Goal: Information Seeking & Learning: Check status

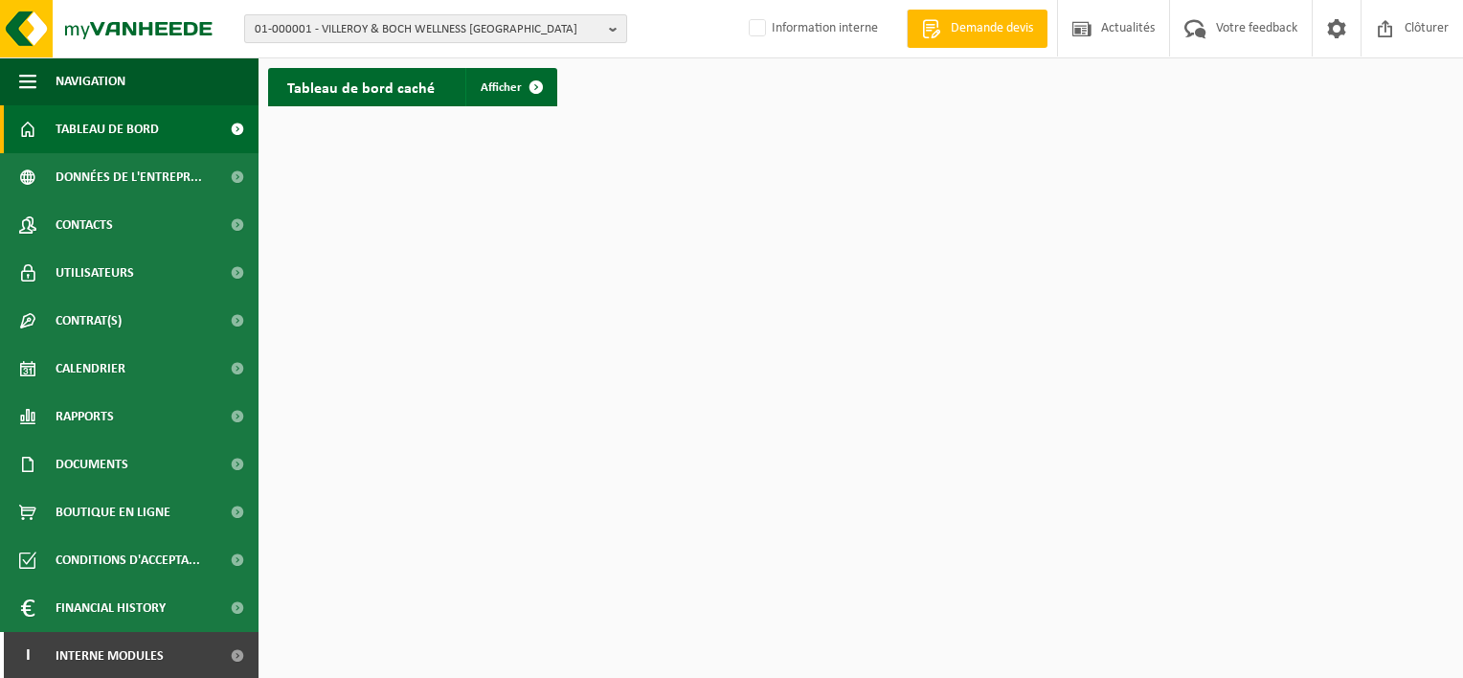
click at [377, 23] on span "01-000001 - VILLEROY & BOCH WELLNESS NV" at bounding box center [428, 29] width 347 height 29
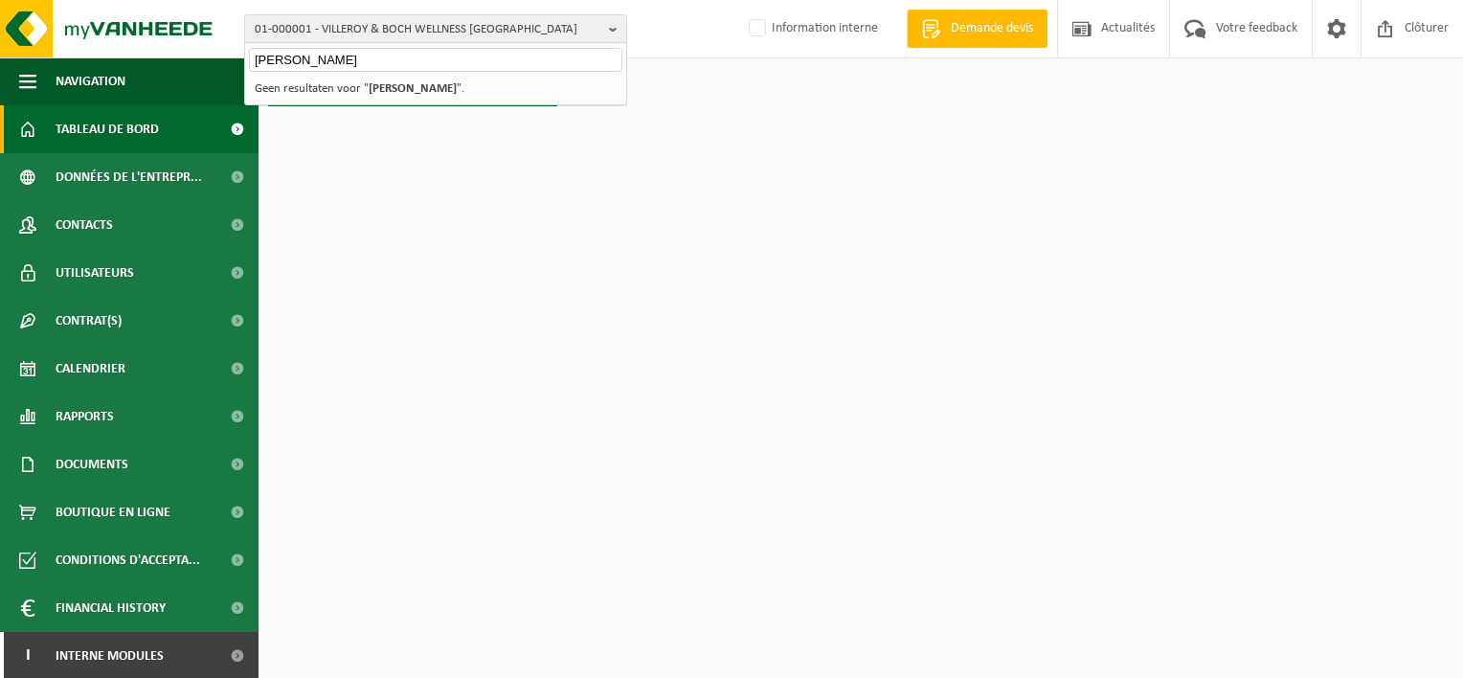
type input "DARTY"
click at [391, 88] on strong "DARTY" at bounding box center [413, 88] width 88 height 12
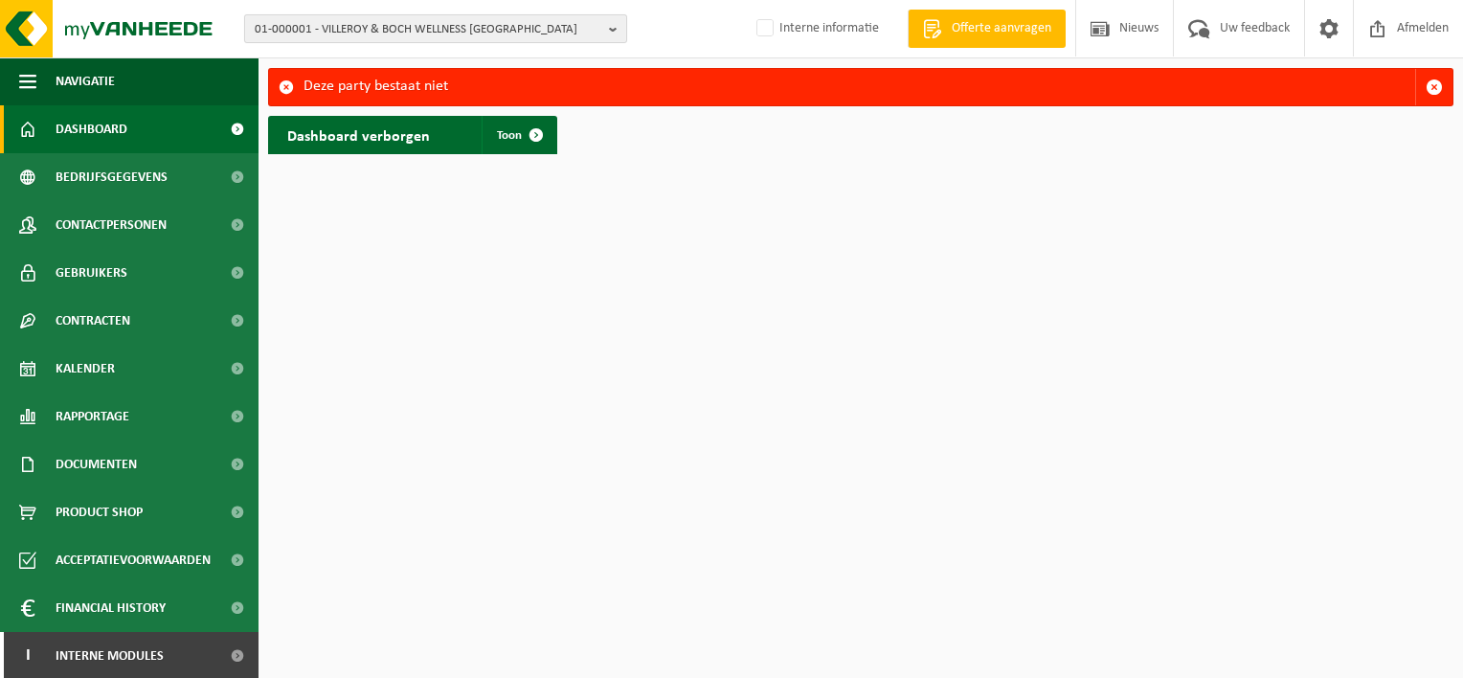
click at [366, 28] on span "01-000001 - VILLEROY & BOCH WELLNESS [GEOGRAPHIC_DATA]" at bounding box center [428, 29] width 347 height 29
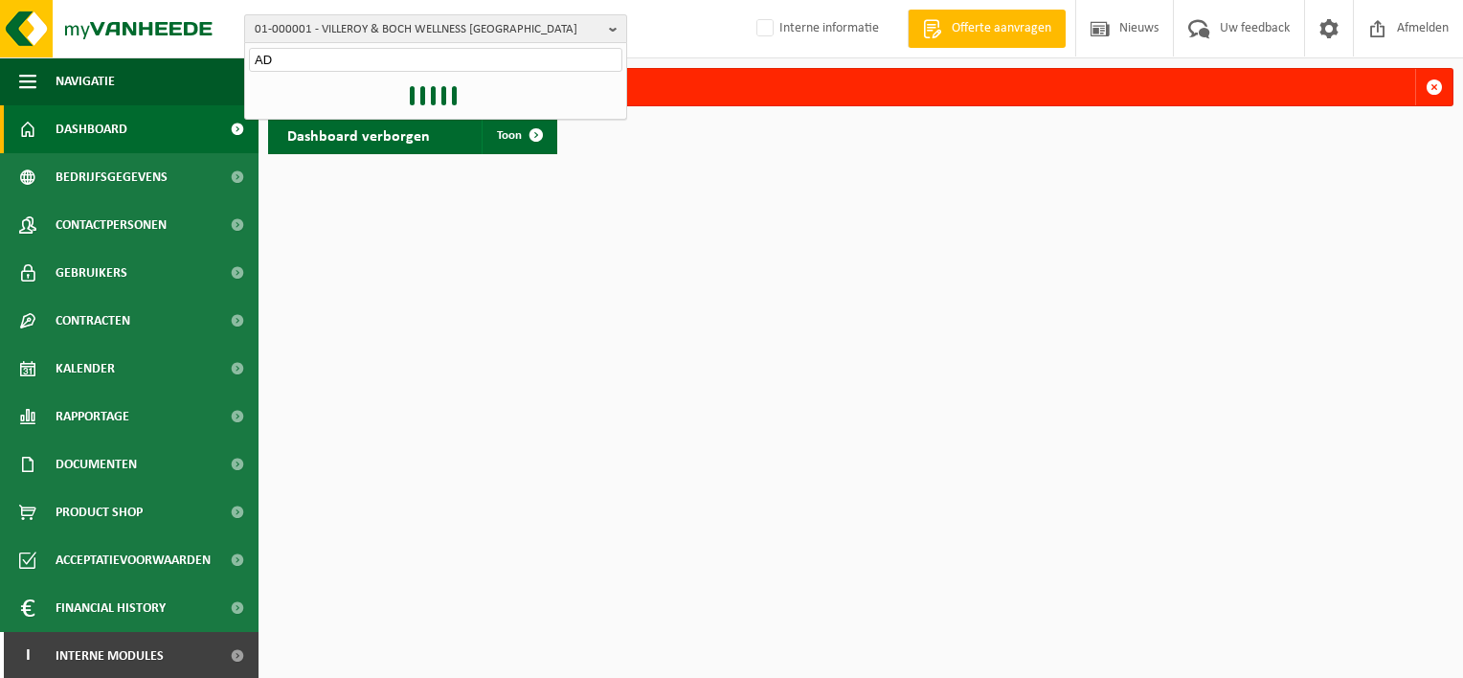
type input "A"
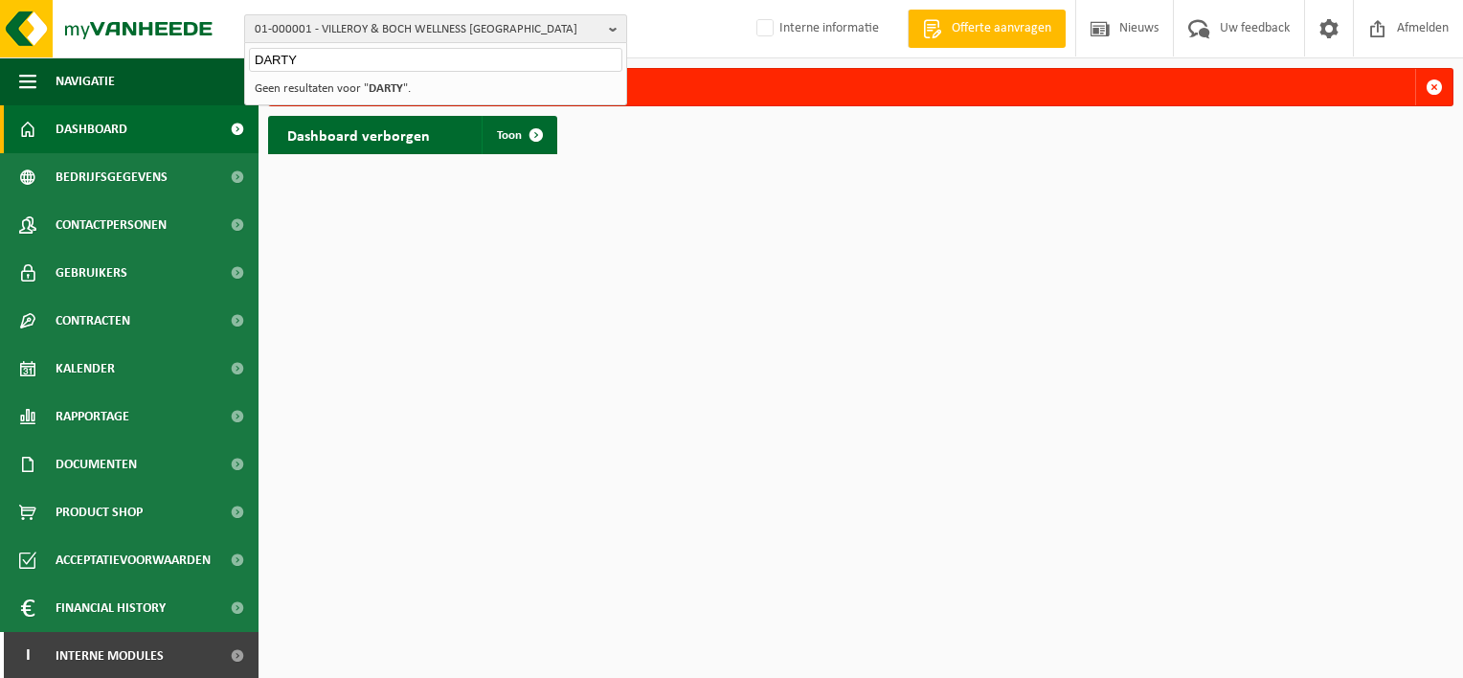
type input "DARTY"
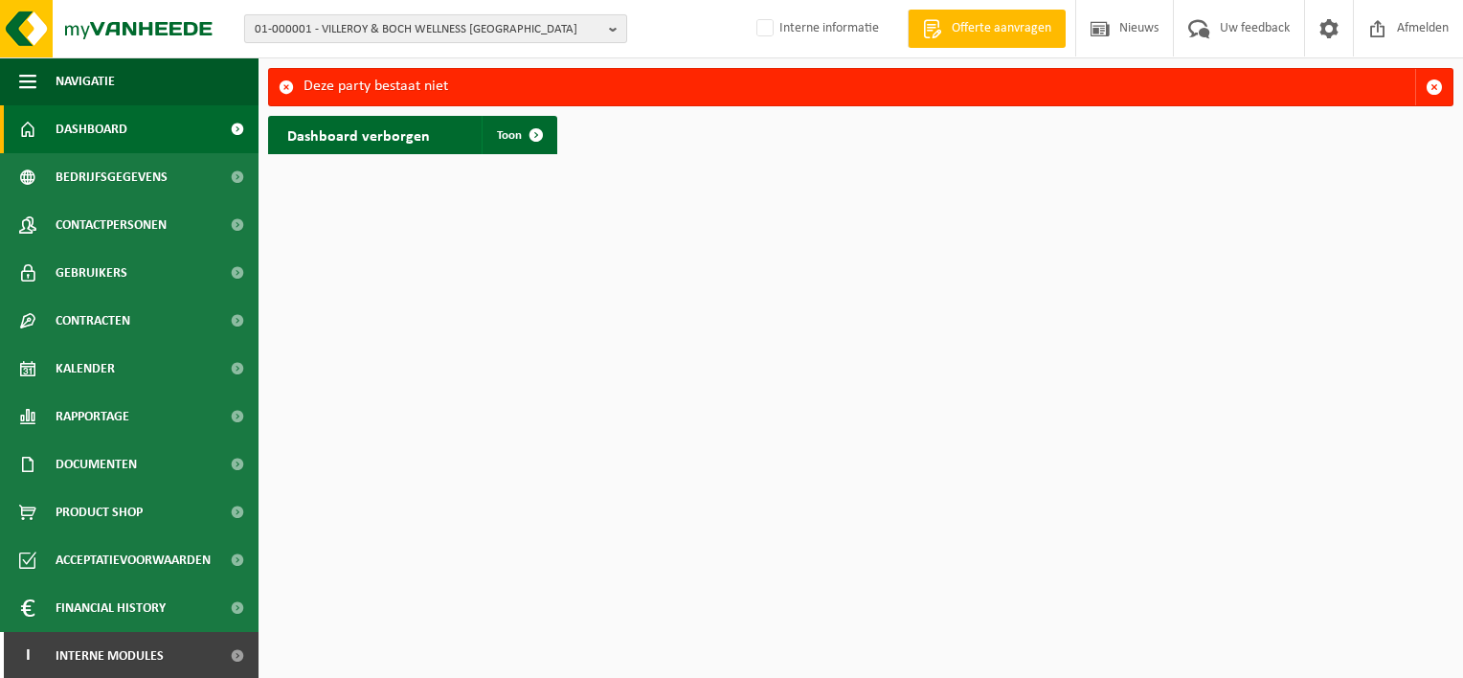
click at [614, 28] on b "button" at bounding box center [617, 28] width 17 height 27
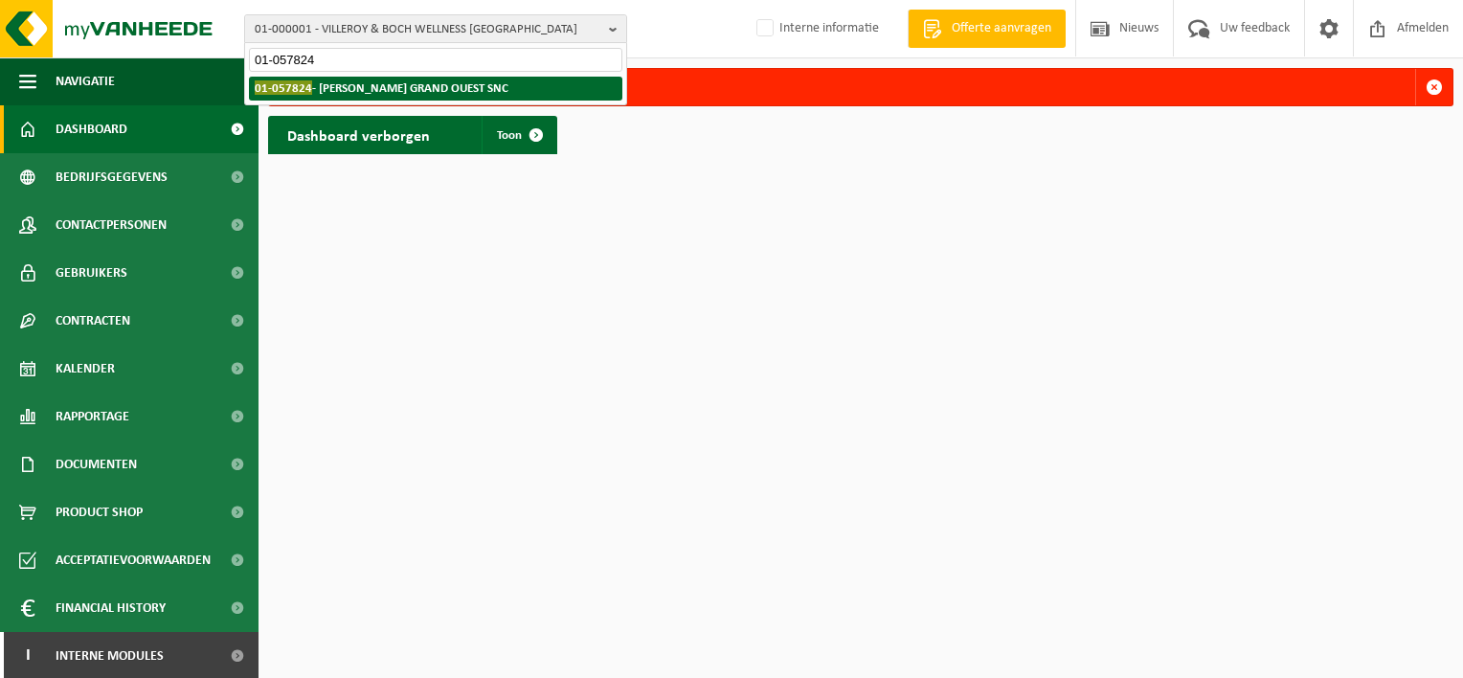
type input "01-057824"
click at [474, 82] on li "01-057824 - DARTY GRAND OUEST SNC" at bounding box center [435, 89] width 373 height 24
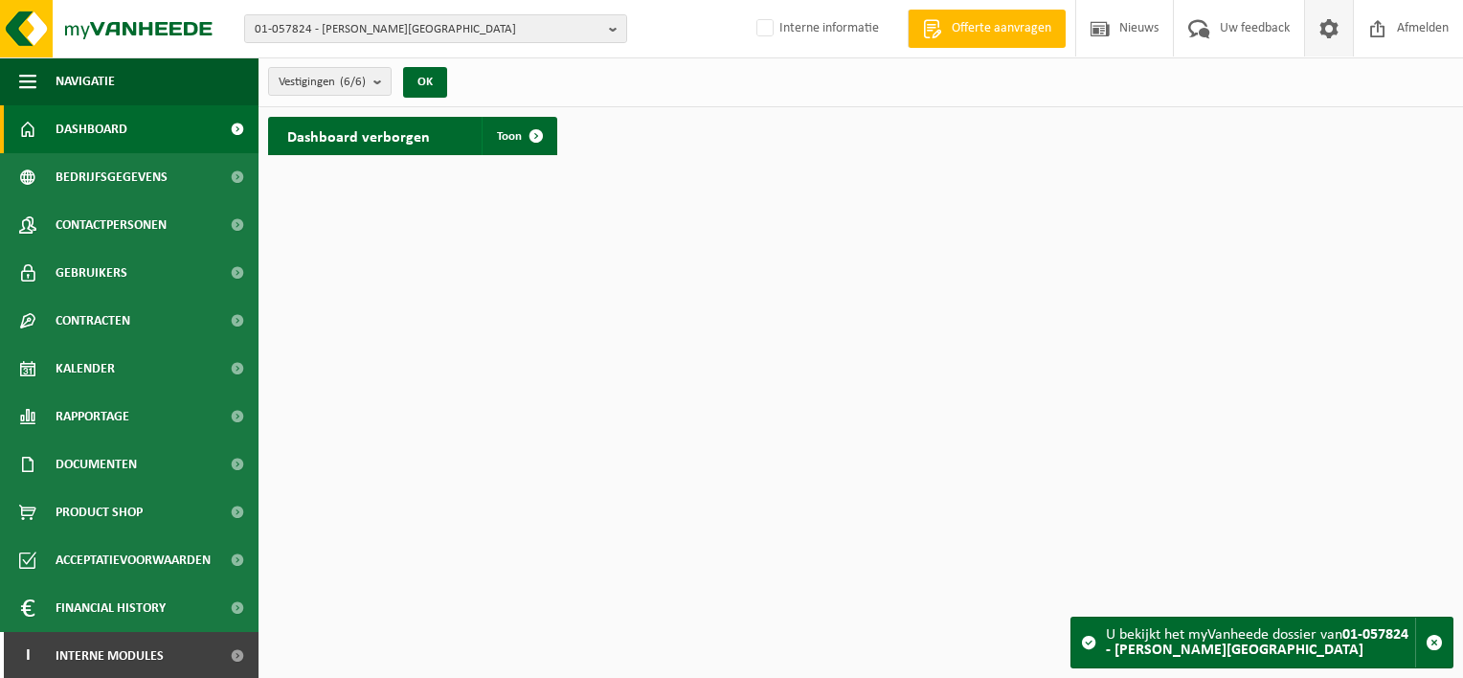
click at [1333, 34] on span at bounding box center [1329, 28] width 29 height 56
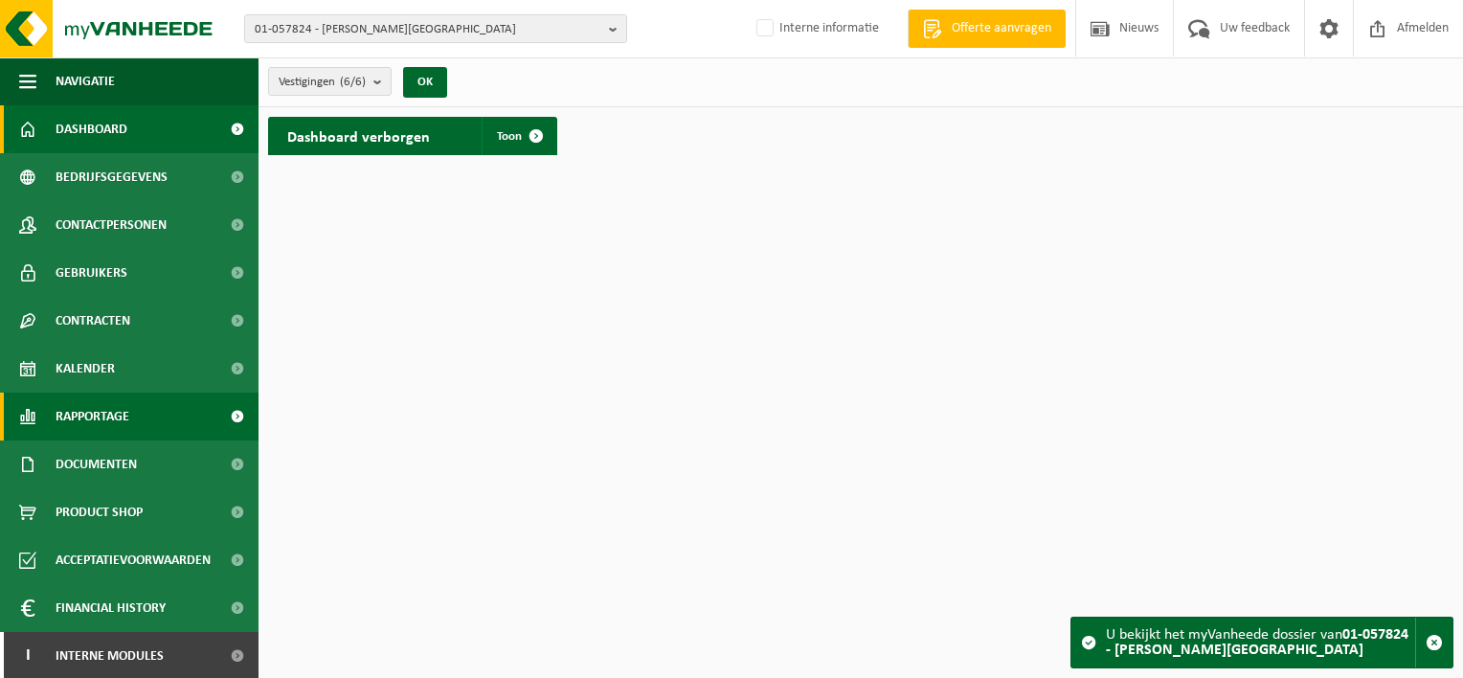
click at [124, 411] on span "Rapportage" at bounding box center [93, 417] width 74 height 48
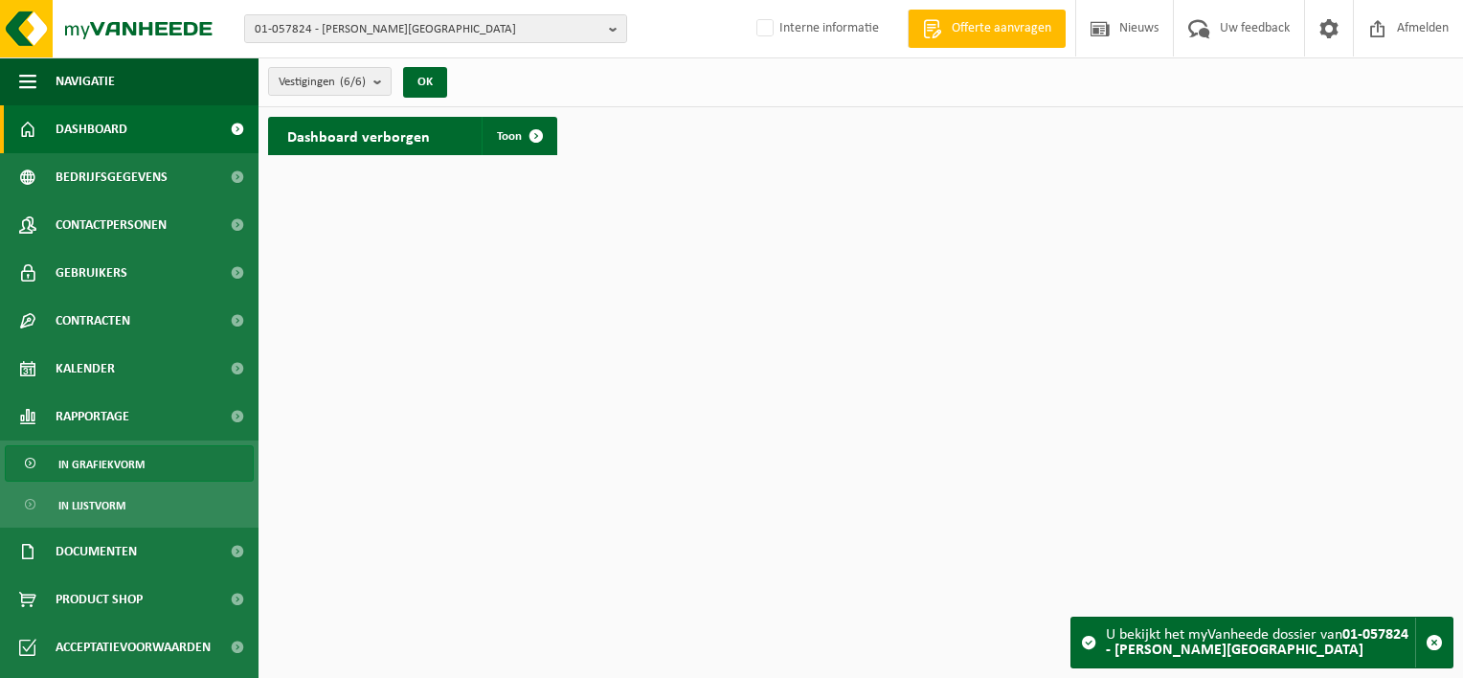
click at [128, 458] on span "In grafiekvorm" at bounding box center [101, 464] width 86 height 36
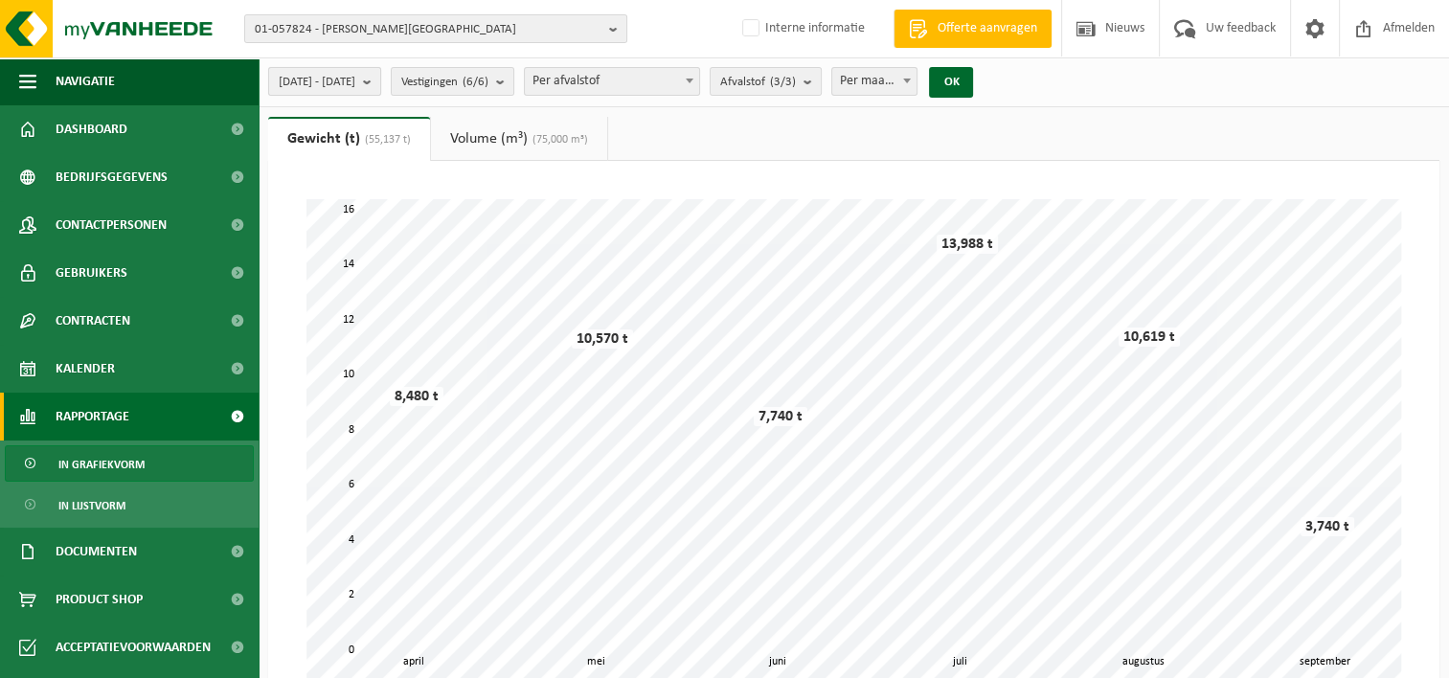
click at [380, 81] on b "submit" at bounding box center [371, 81] width 17 height 27
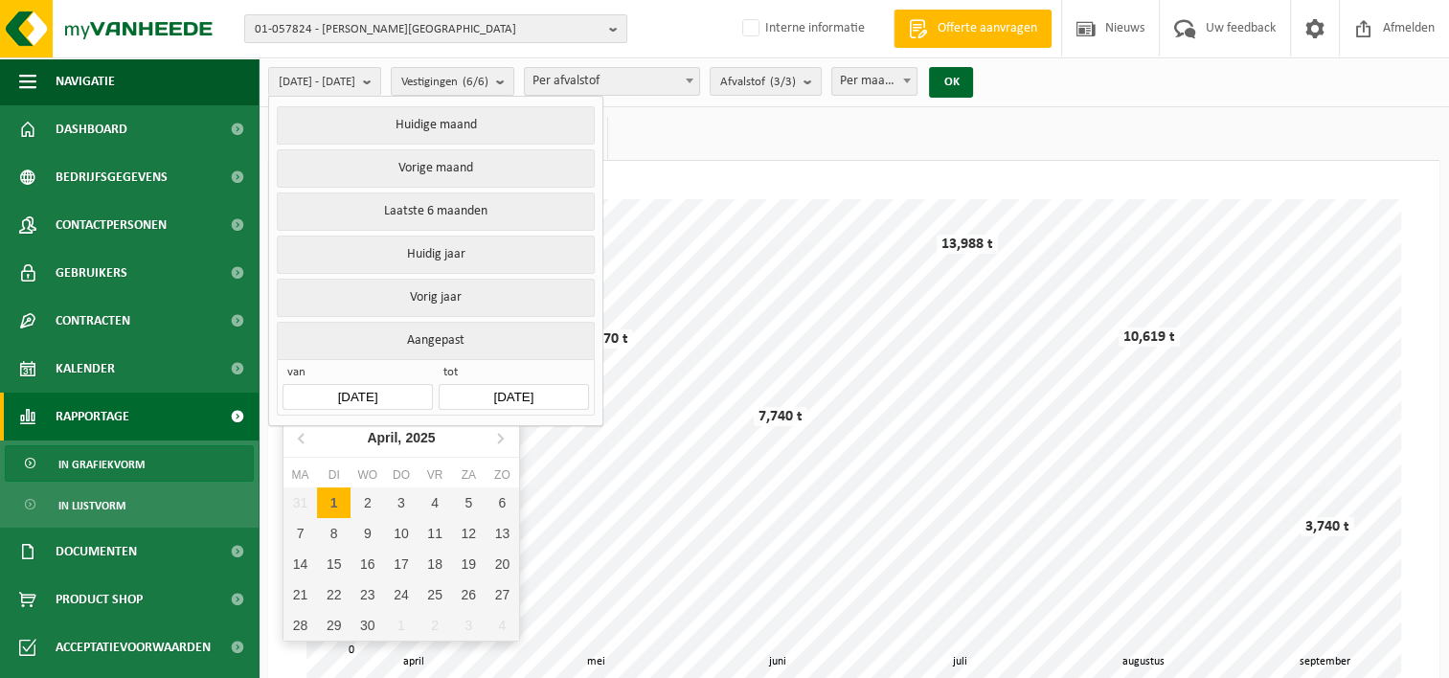
click at [357, 387] on input "2025-04-01" at bounding box center [356, 397] width 149 height 26
click at [305, 437] on icon at bounding box center [302, 437] width 31 height 31
click at [356, 497] on div "1" at bounding box center [367, 502] width 34 height 31
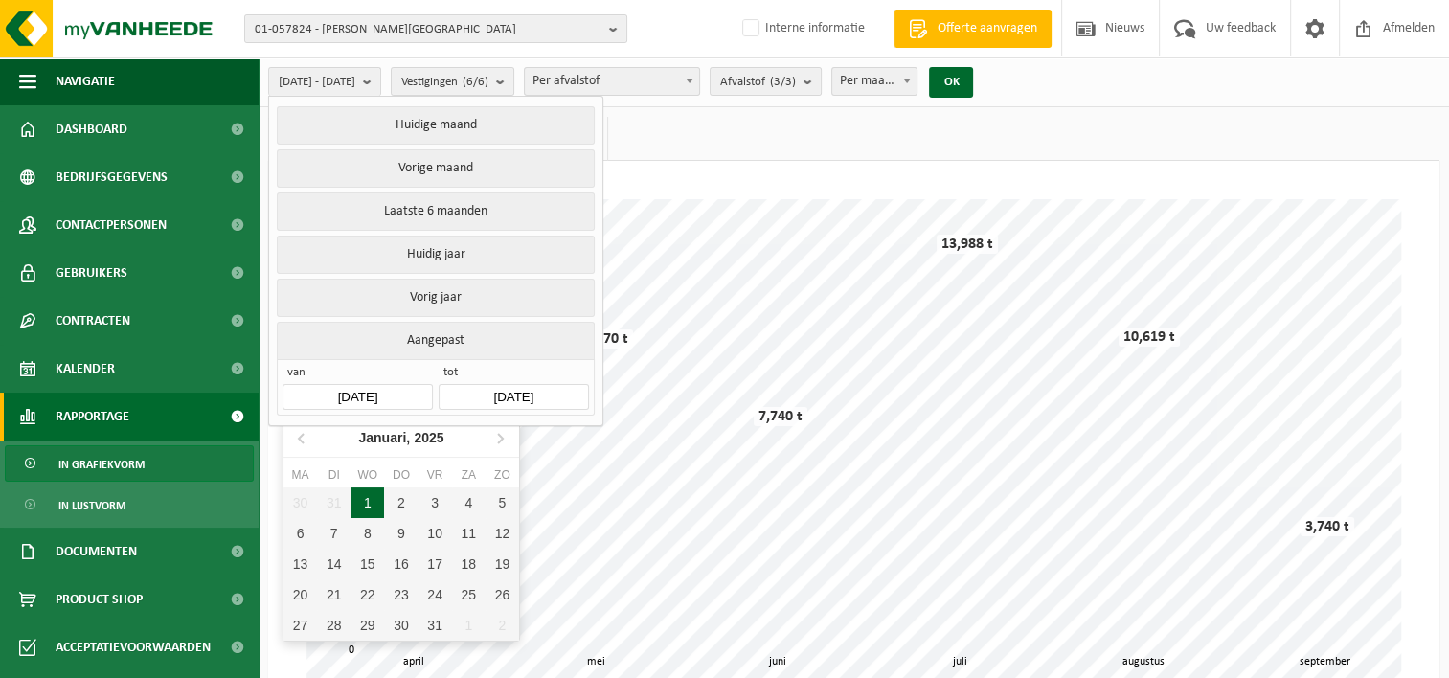
type input "[DATE]"
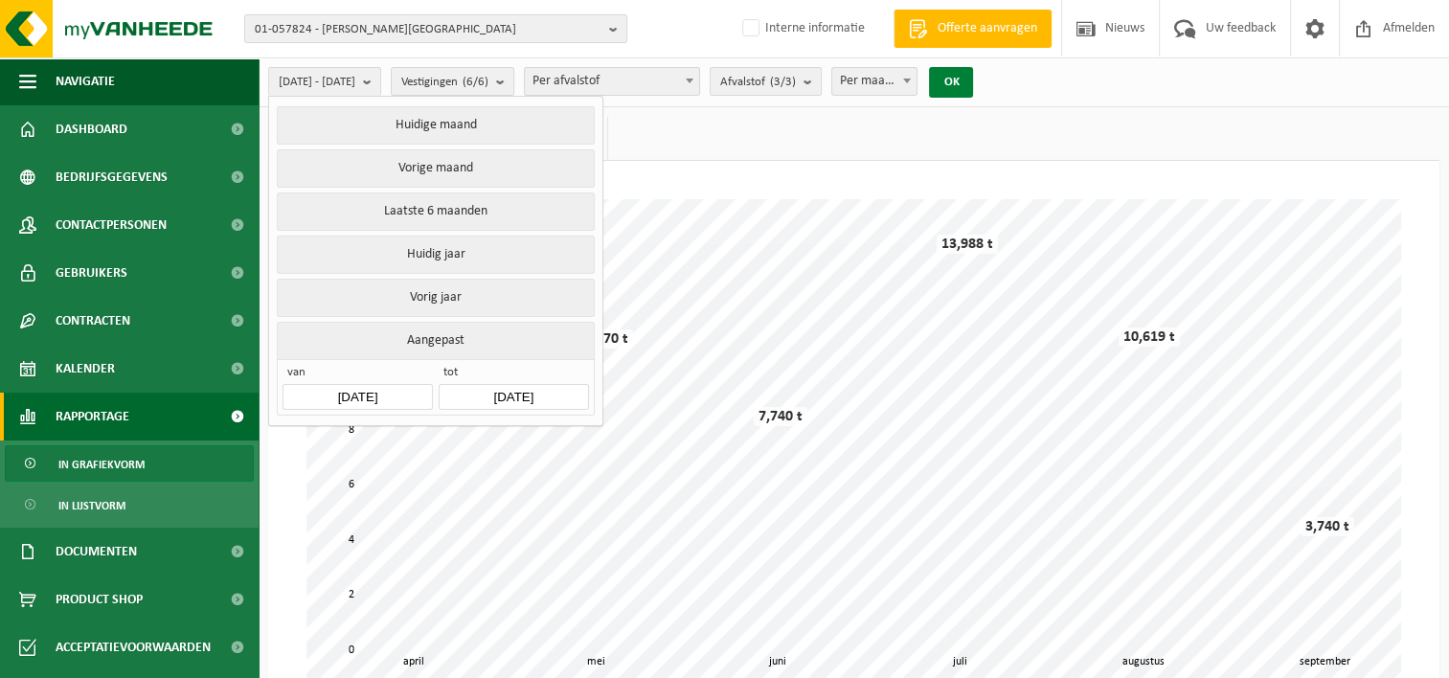
click at [973, 82] on button "OK" at bounding box center [951, 82] width 44 height 31
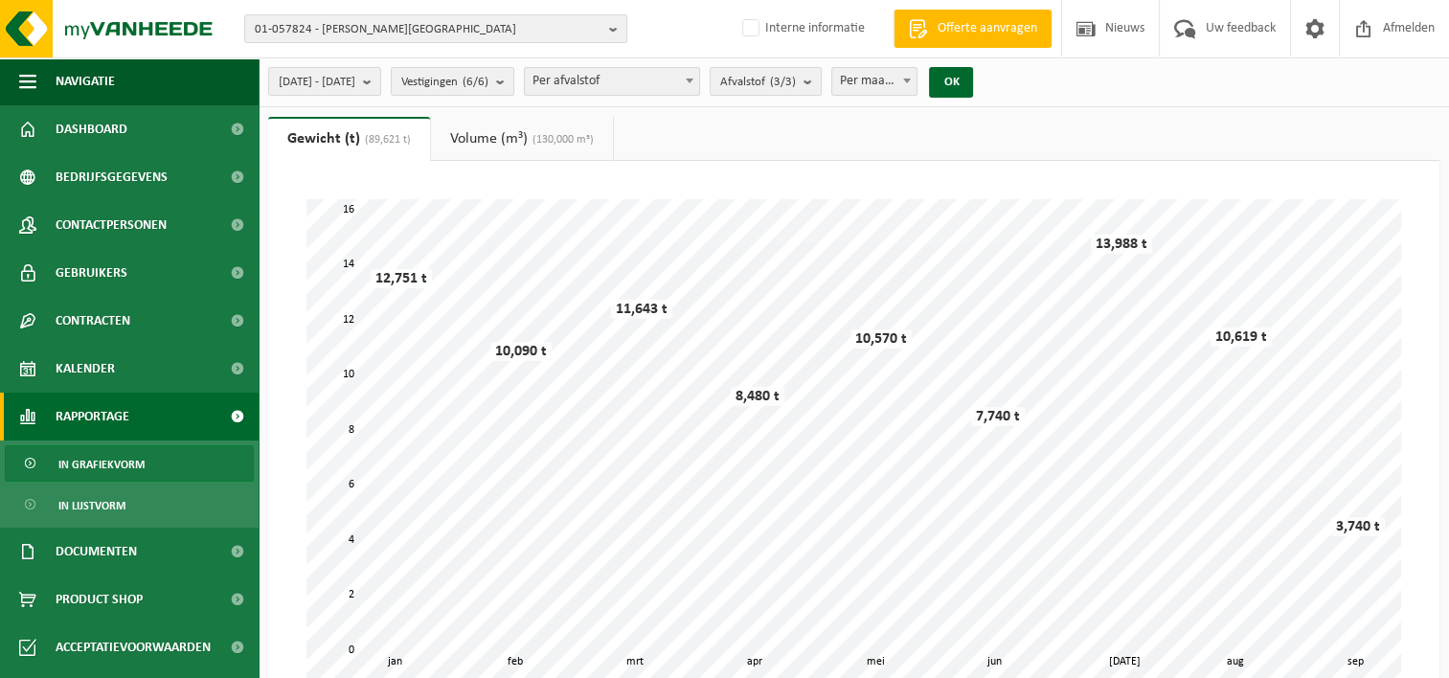
click at [527, 146] on link "Volume (m³) (130,000 m³)" at bounding box center [522, 139] width 182 height 44
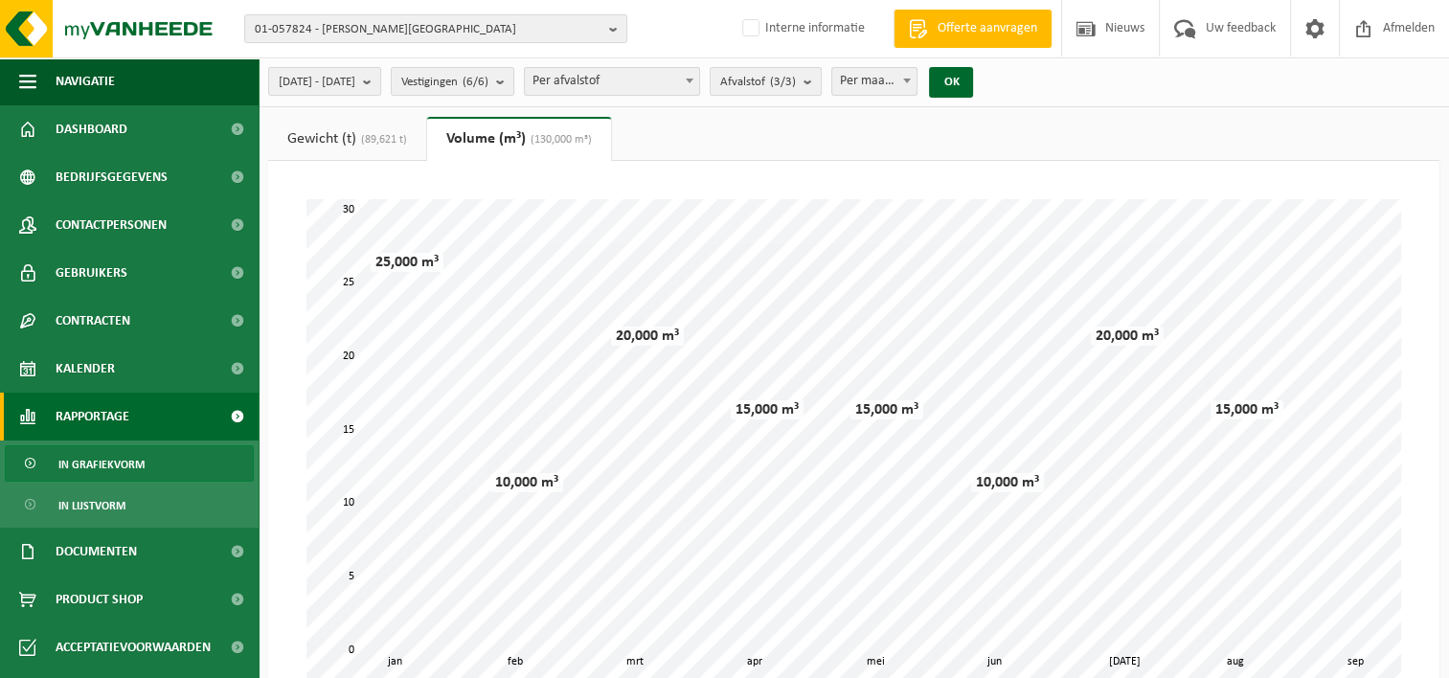
click at [367, 145] on span "(89,621 t)" at bounding box center [381, 139] width 51 height 11
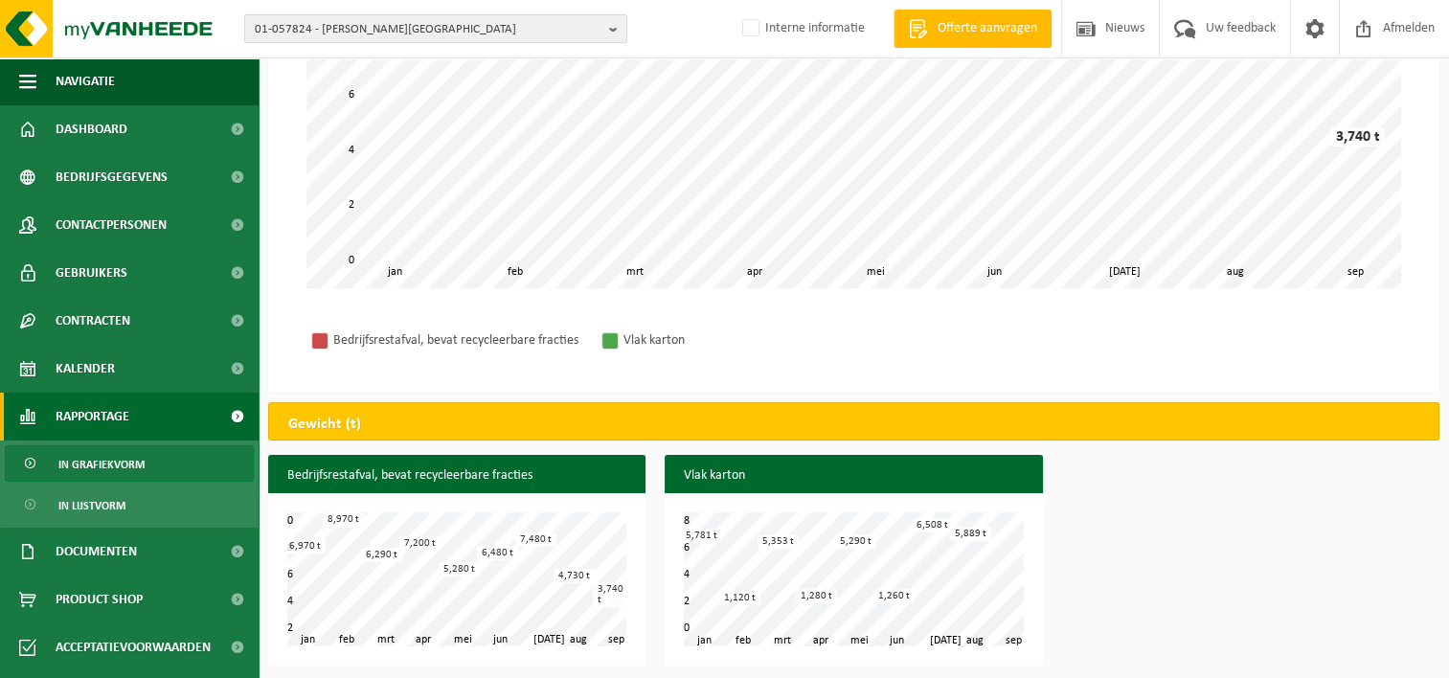
scroll to position [394, 0]
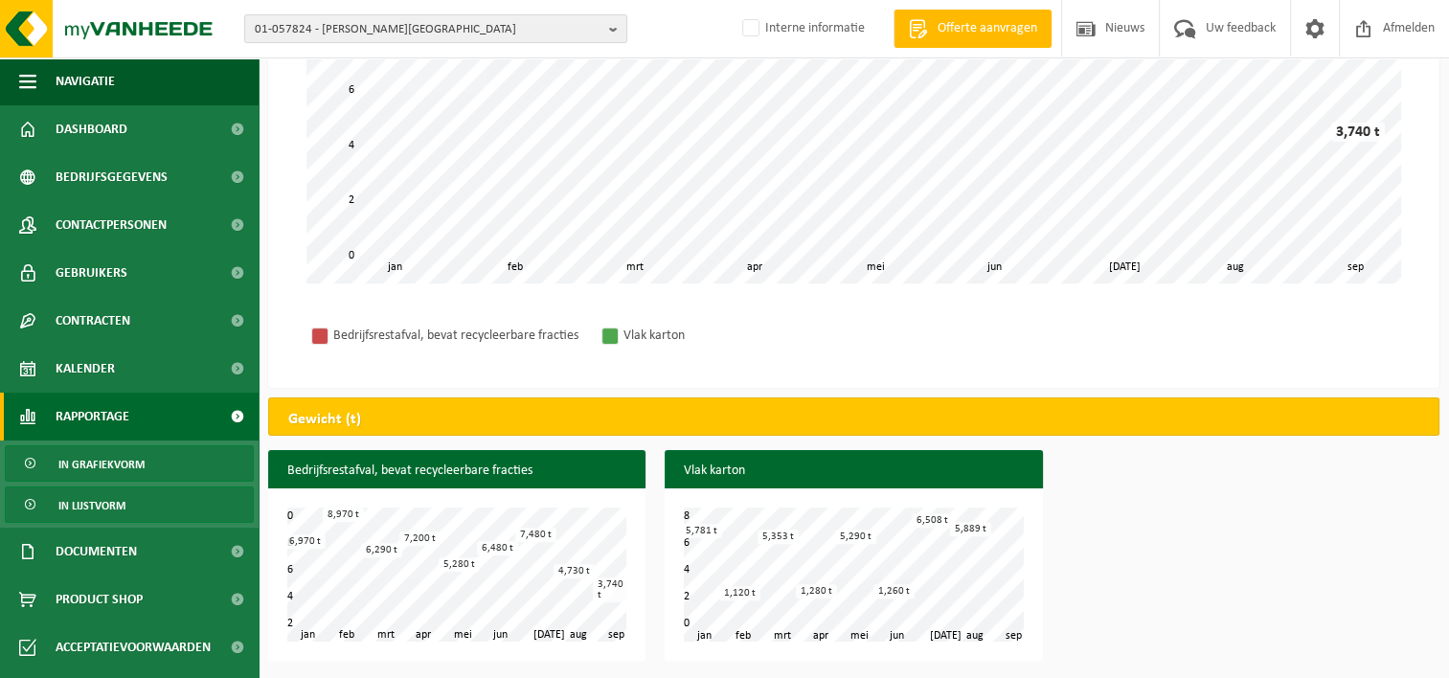
click at [119, 502] on span "In lijstvorm" at bounding box center [91, 505] width 67 height 36
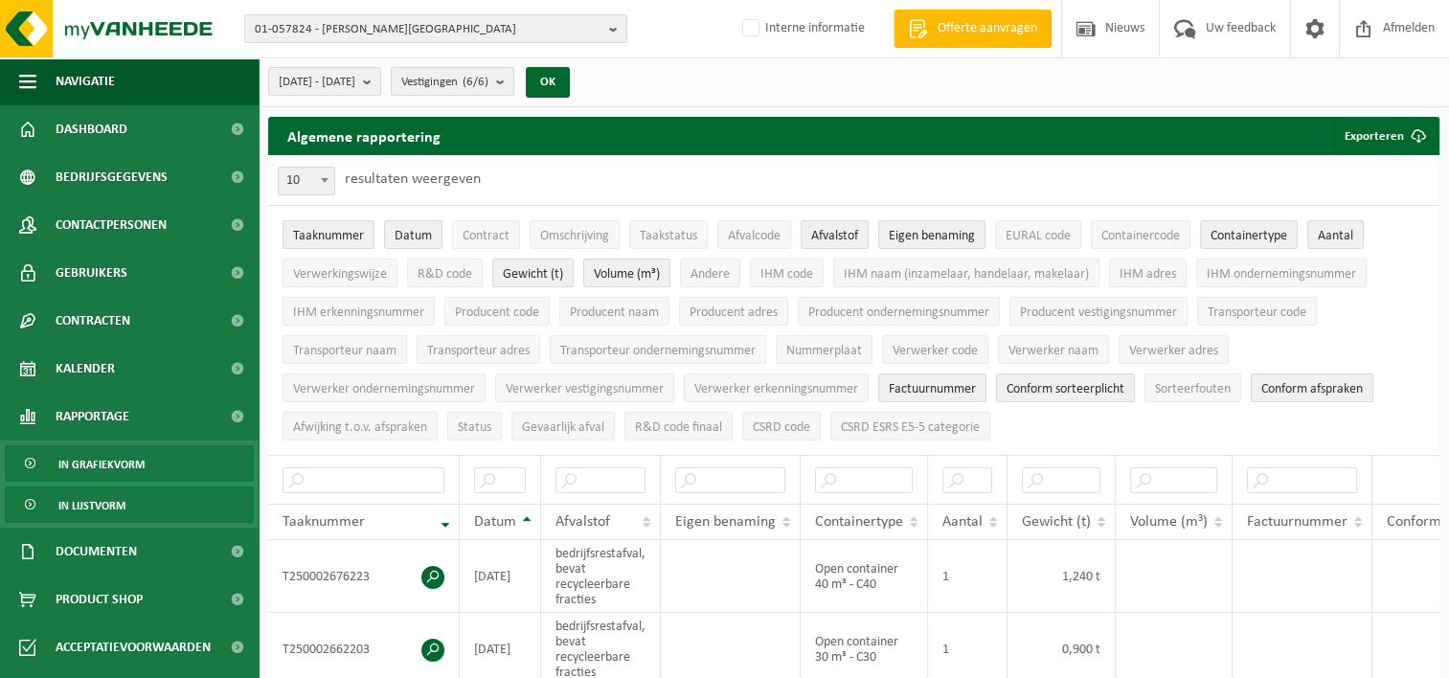
click at [111, 464] on span "In grafiekvorm" at bounding box center [101, 464] width 86 height 36
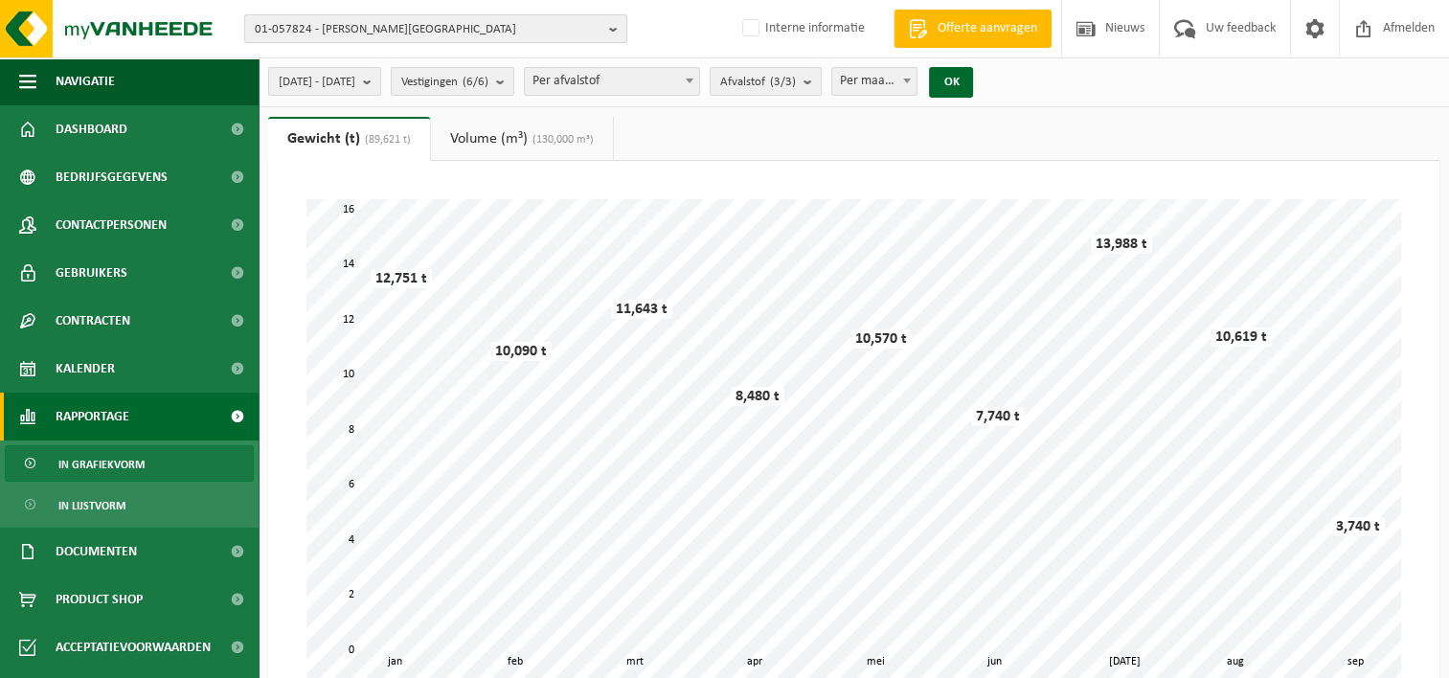
click at [612, 18] on b "button" at bounding box center [617, 28] width 17 height 27
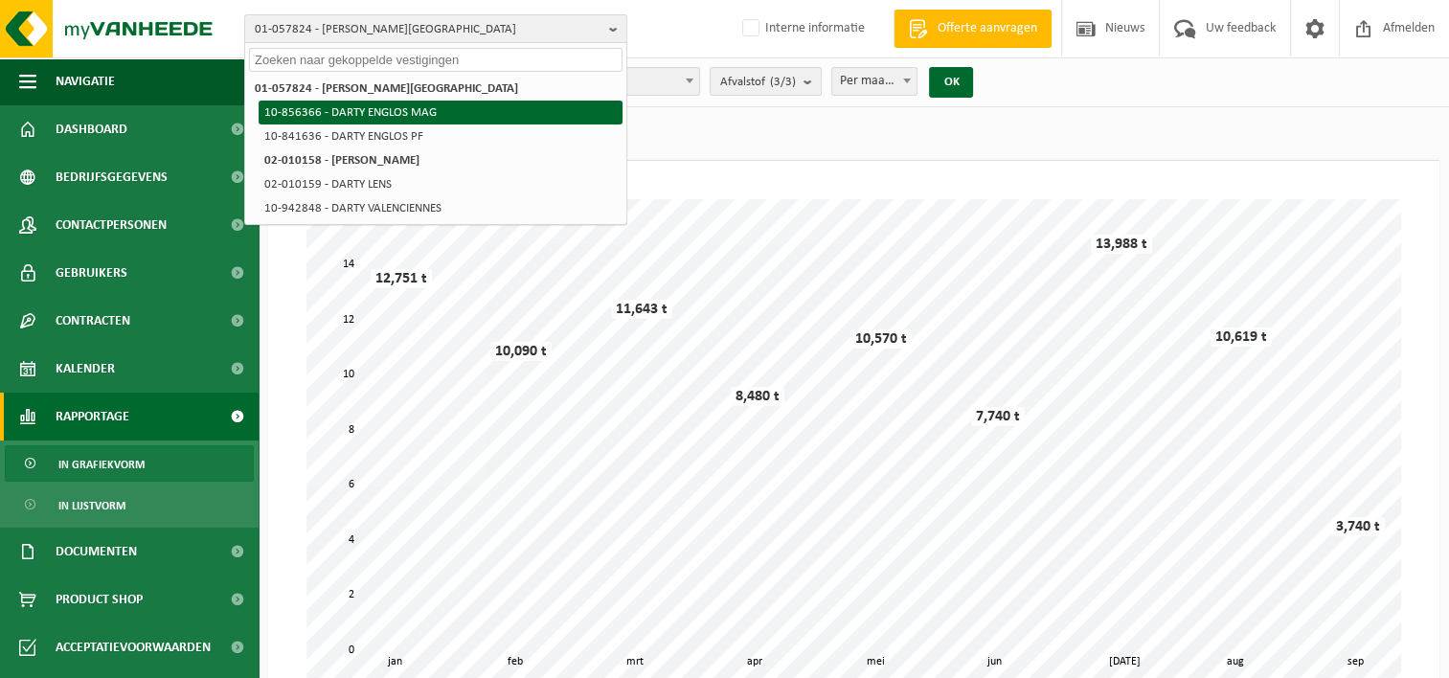
click at [434, 115] on li "10-856366 - DARTY ENGLOS MAG" at bounding box center [441, 113] width 364 height 24
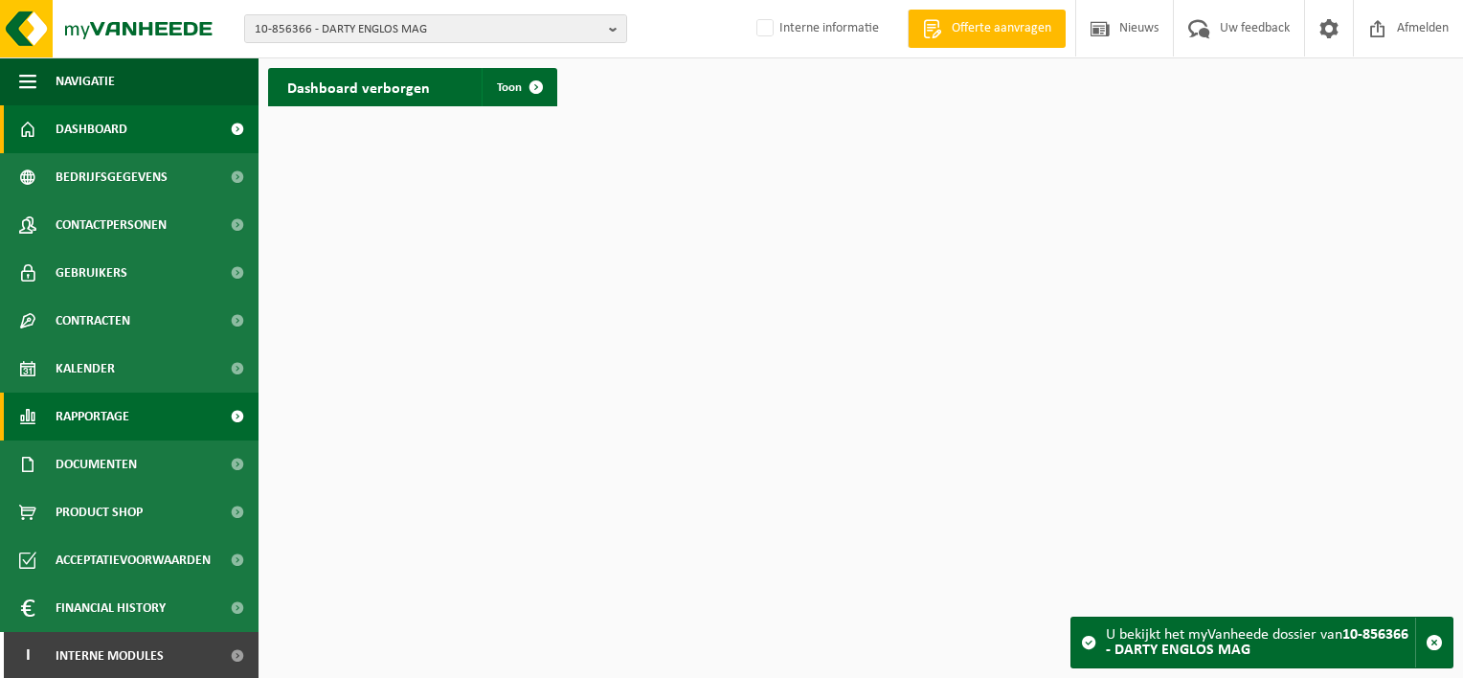
click at [101, 421] on span "Rapportage" at bounding box center [93, 417] width 74 height 48
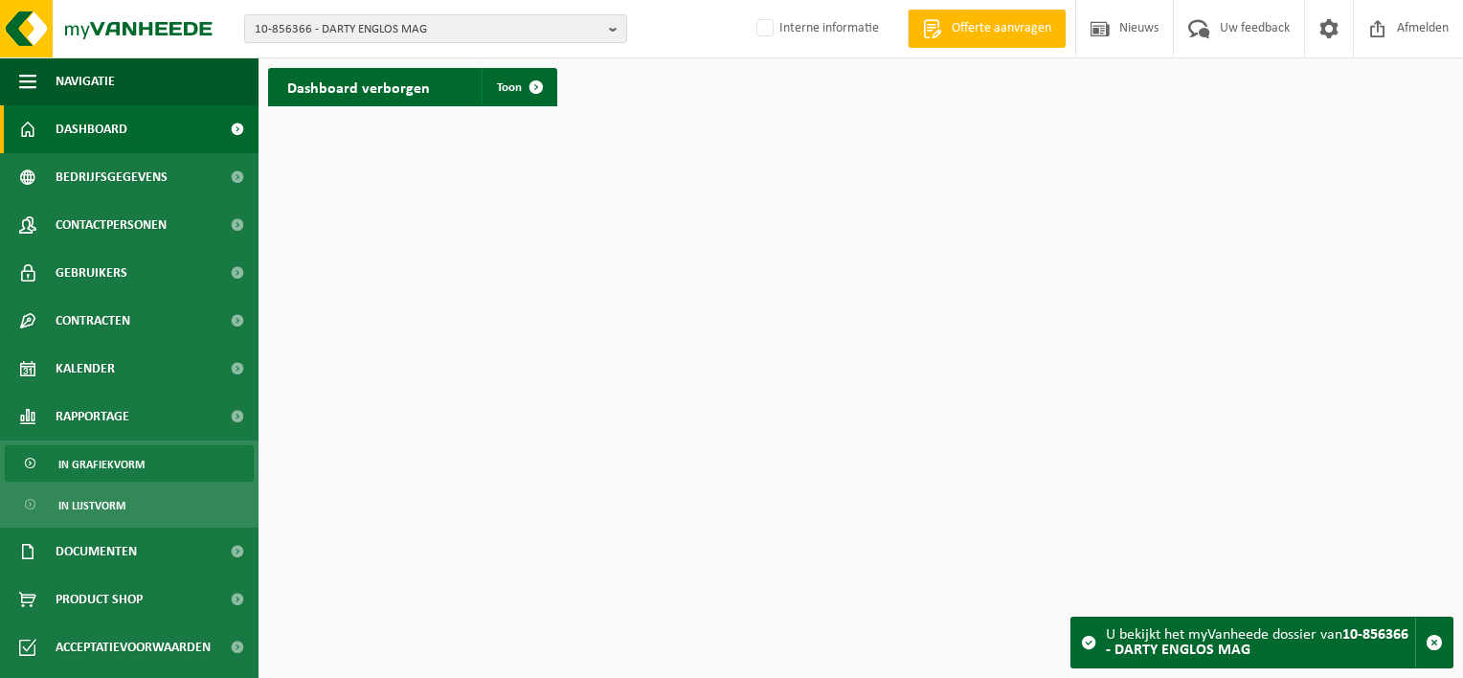
click at [102, 454] on span "In grafiekvorm" at bounding box center [101, 464] width 86 height 36
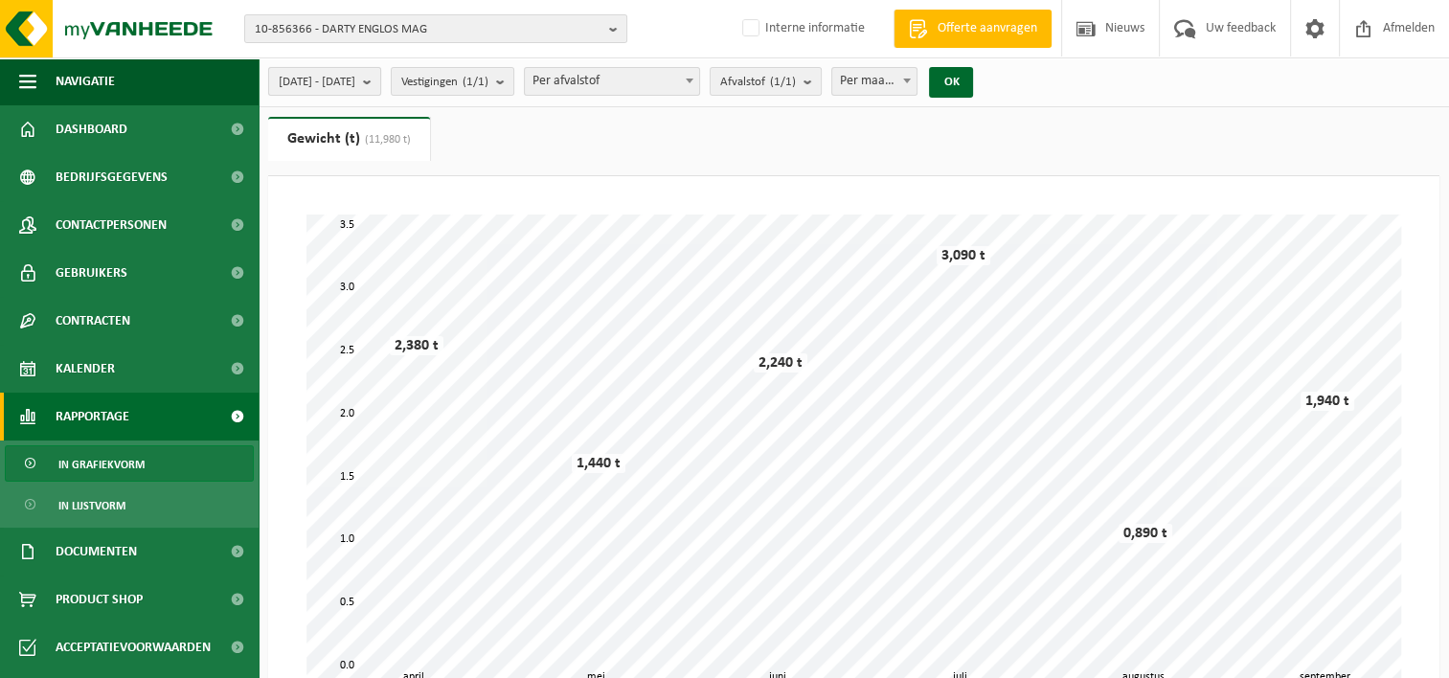
click at [355, 79] on span "[DATE] - [DATE]" at bounding box center [317, 82] width 77 height 29
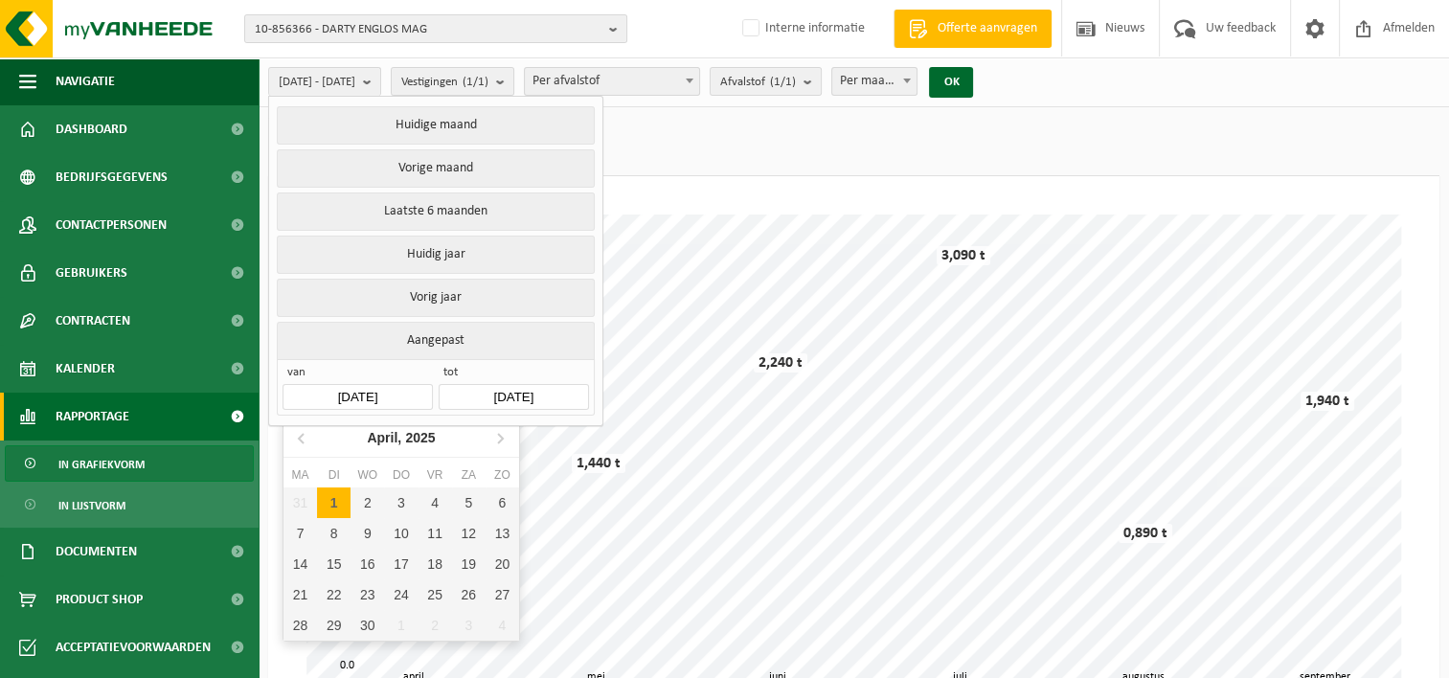
click at [316, 391] on input "2025-04-01" at bounding box center [356, 397] width 149 height 26
click at [299, 434] on icon at bounding box center [302, 437] width 31 height 31
click at [370, 506] on div "1" at bounding box center [367, 502] width 34 height 31
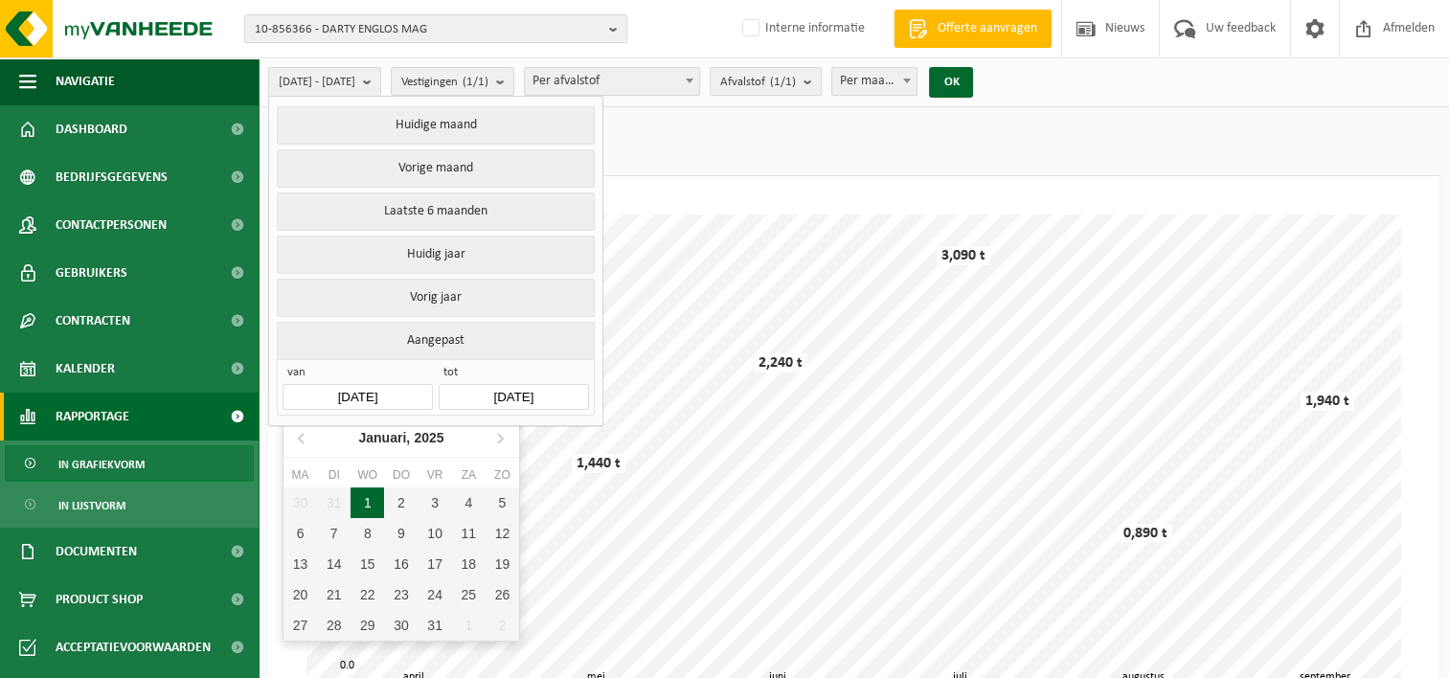
type input "[DATE]"
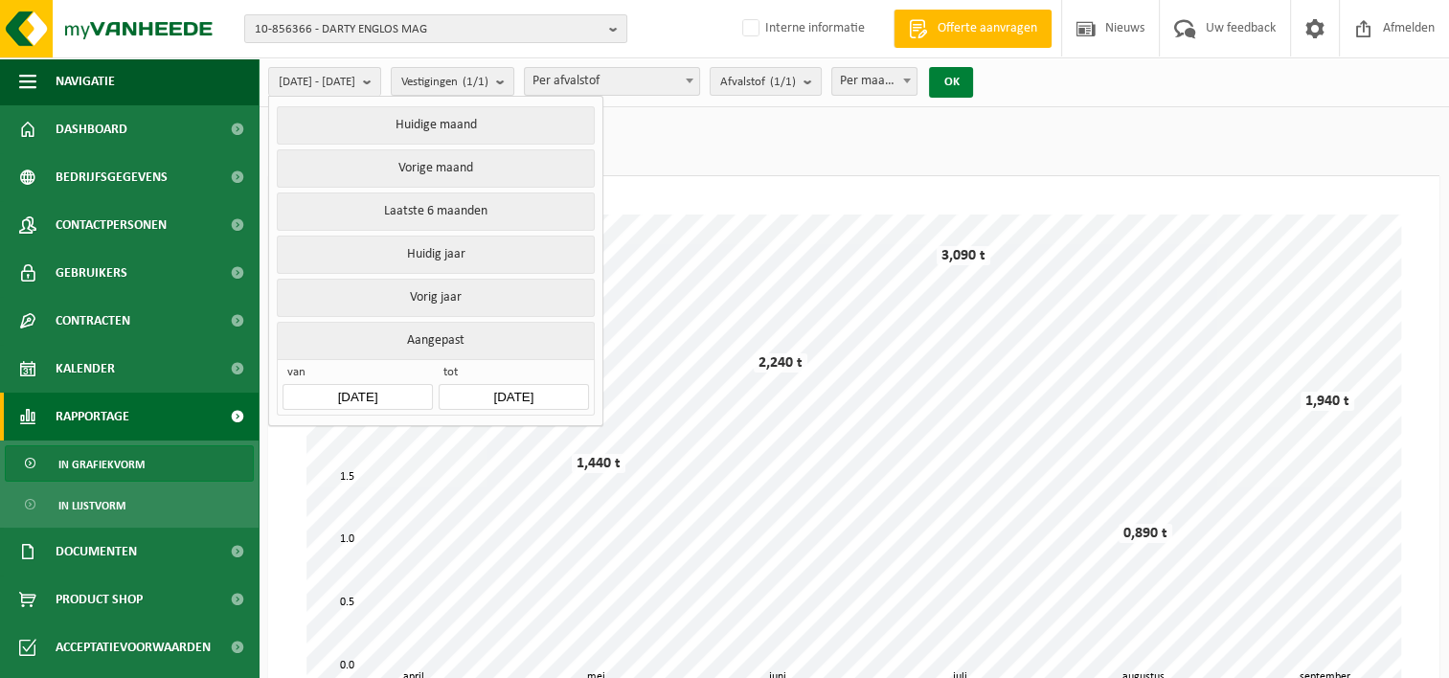
click at [973, 83] on button "OK" at bounding box center [951, 82] width 44 height 31
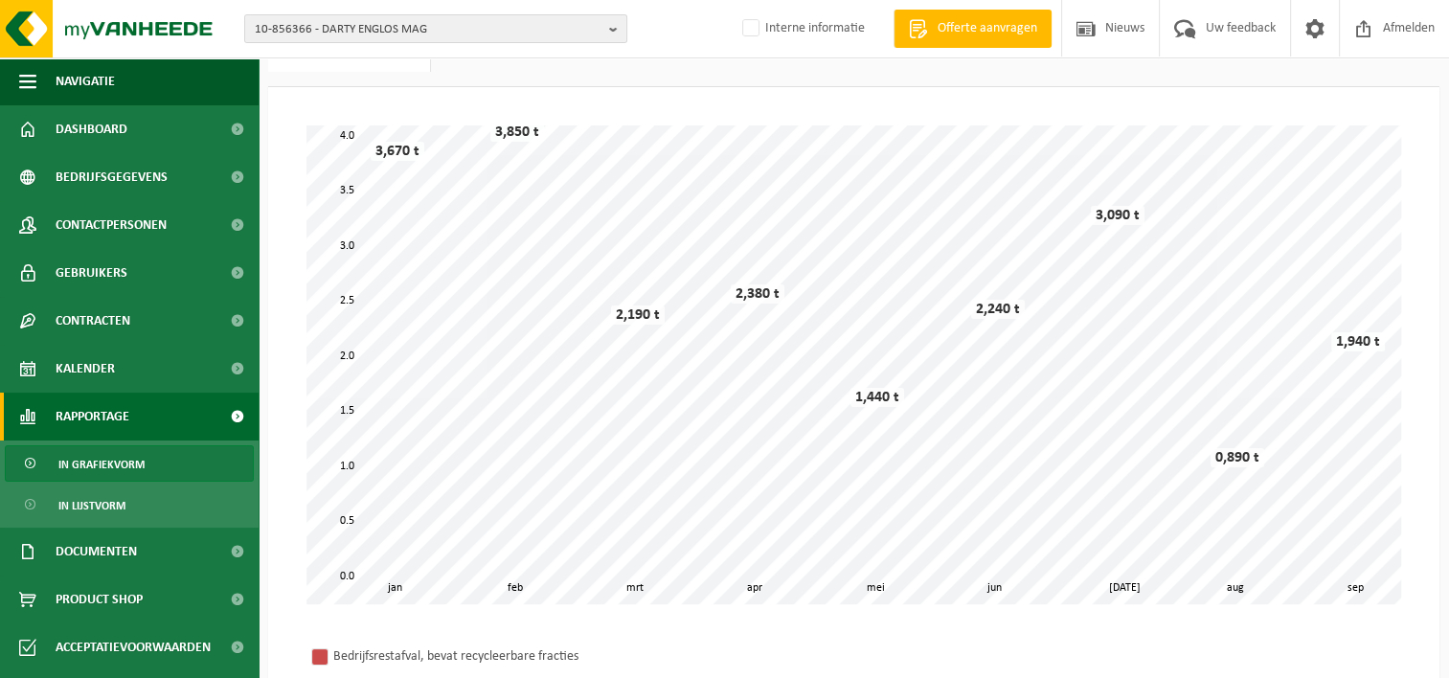
scroll to position [88, 0]
click at [71, 506] on span "In lijstvorm" at bounding box center [91, 505] width 67 height 36
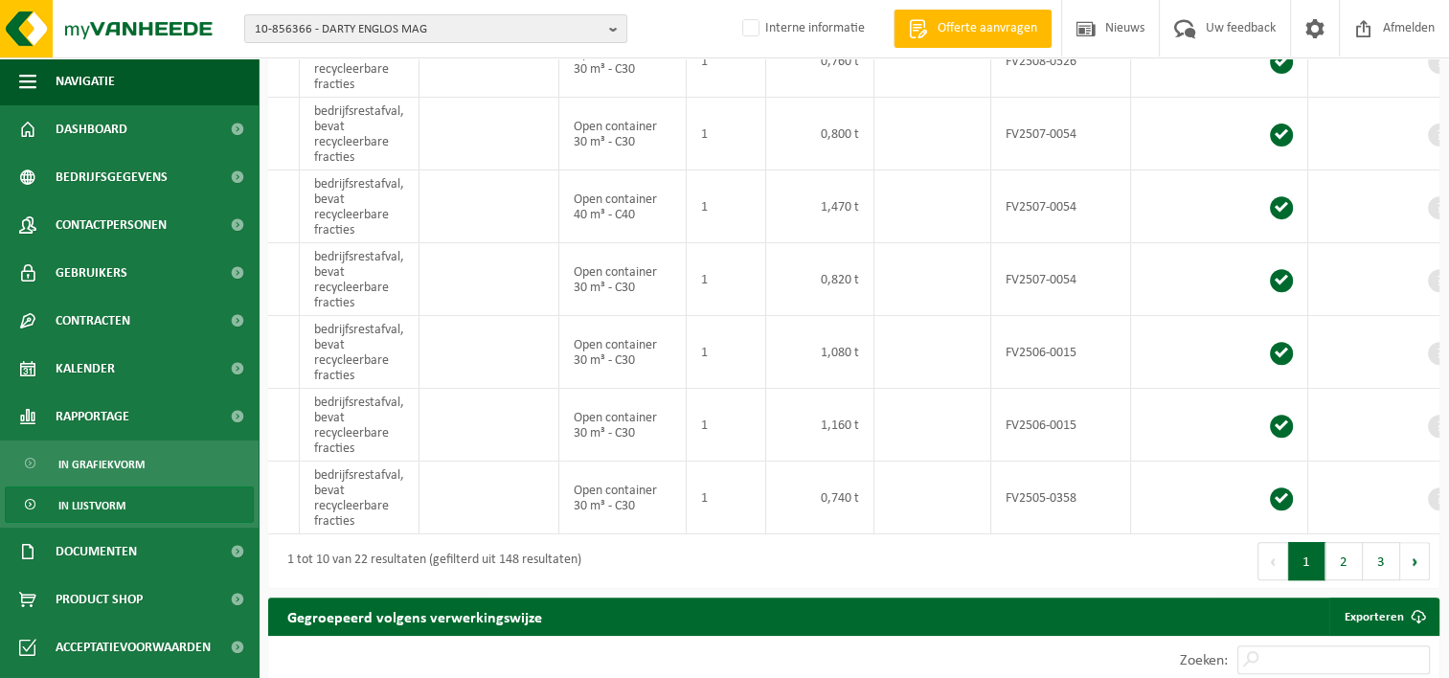
scroll to position [0, 263]
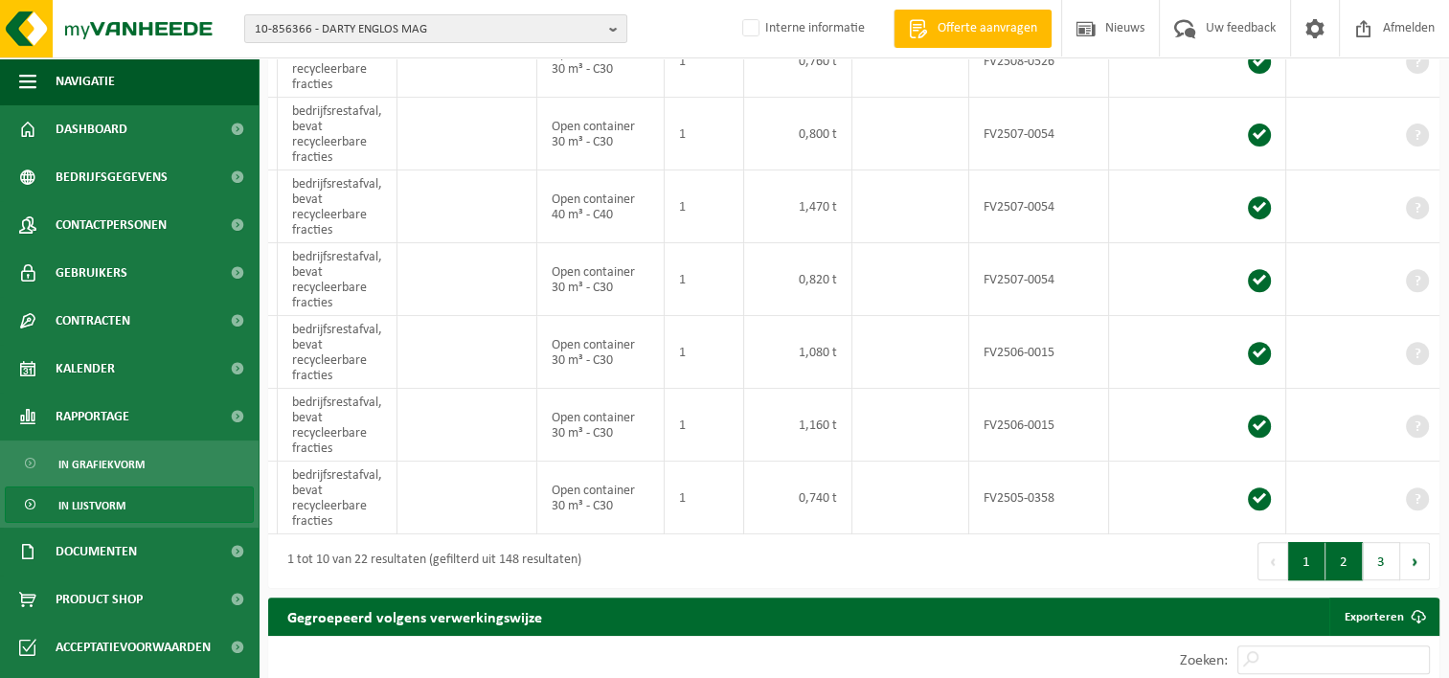
click at [1344, 571] on button "2" at bounding box center [1343, 561] width 37 height 38
click at [1380, 574] on button "3" at bounding box center [1381, 561] width 37 height 38
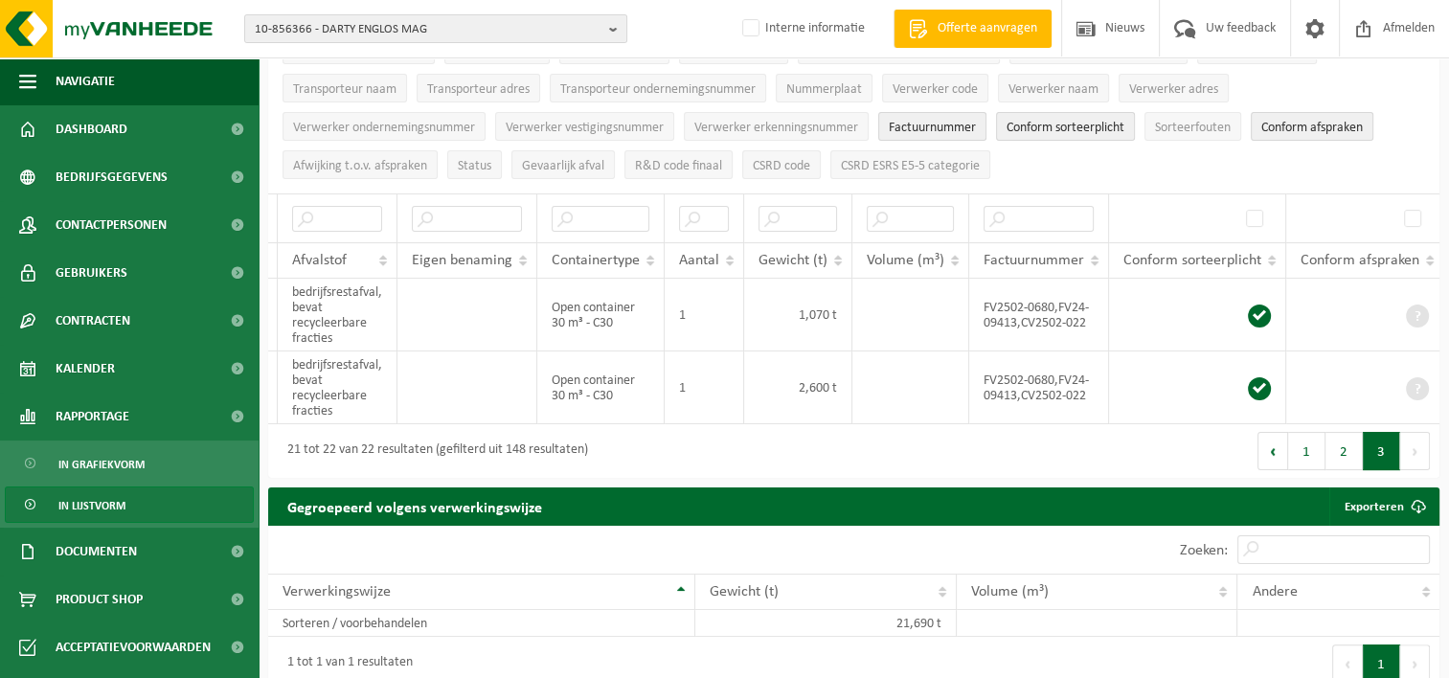
scroll to position [230, 0]
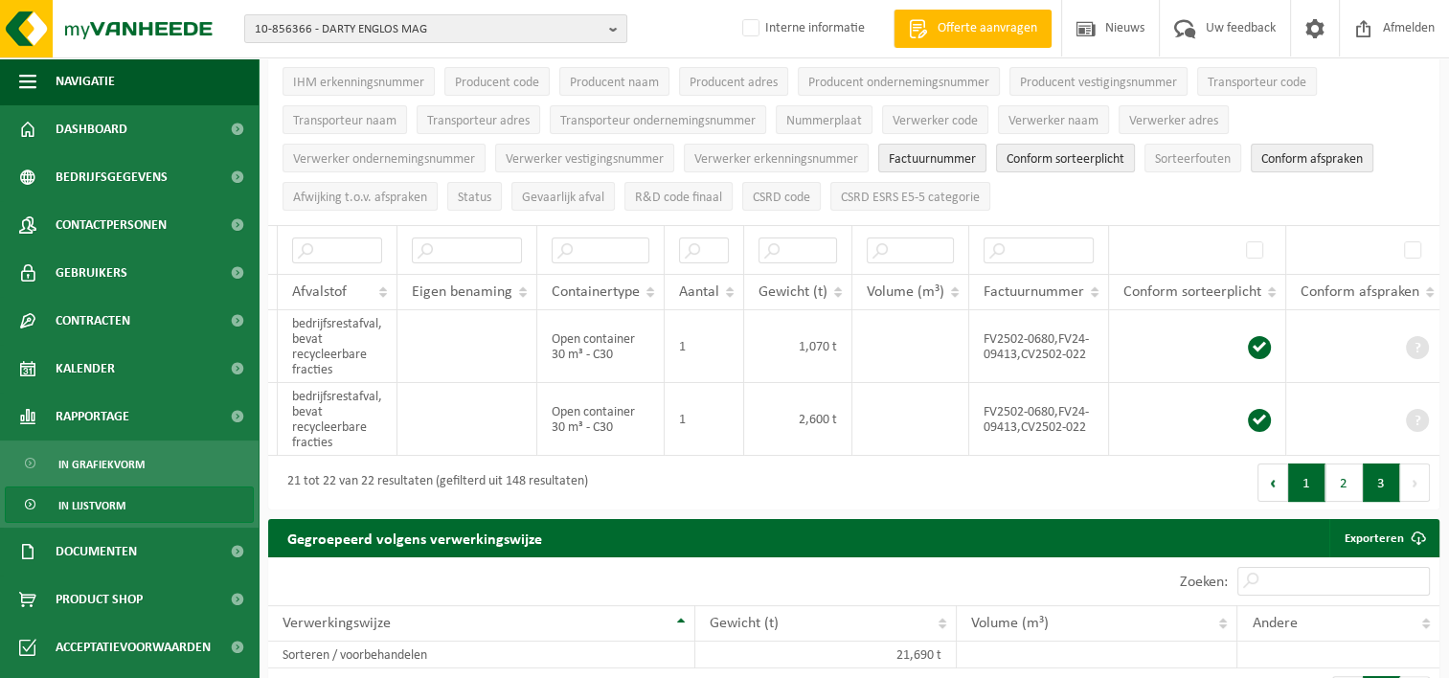
click at [1306, 496] on button "1" at bounding box center [1306, 482] width 37 height 38
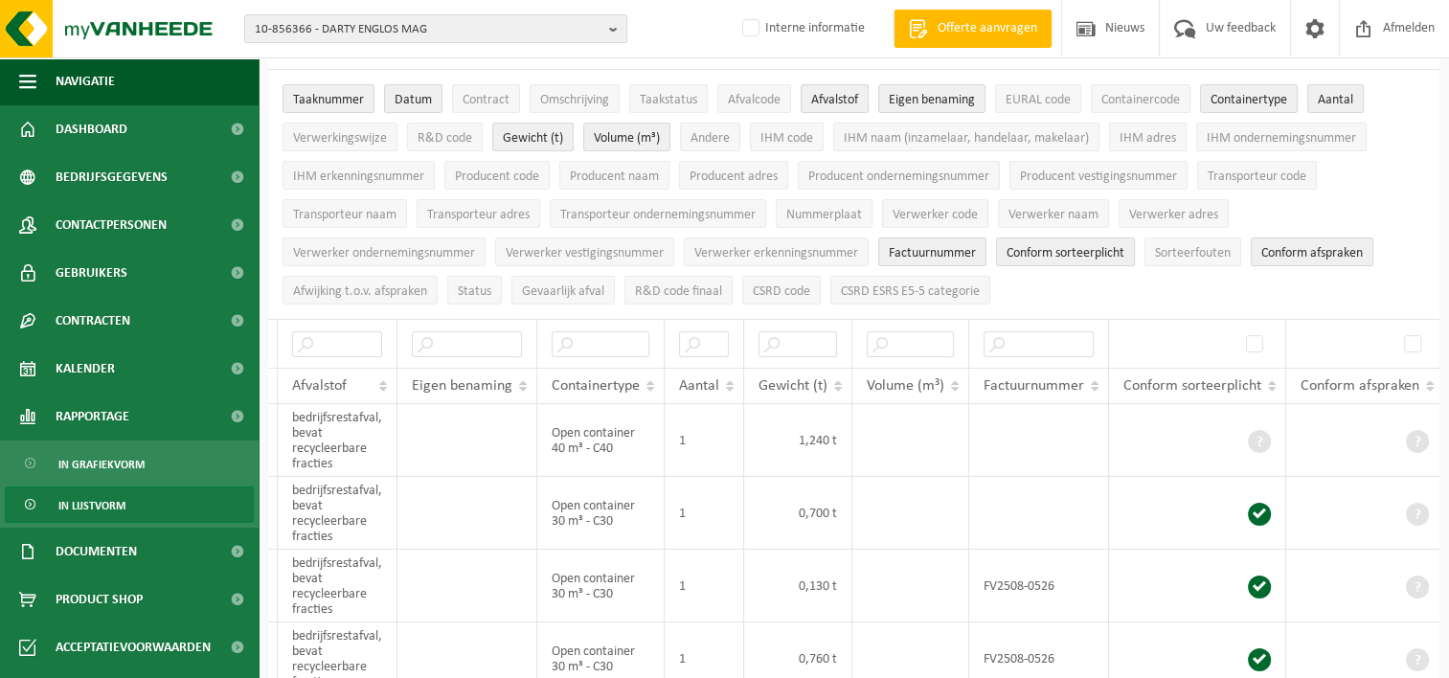
scroll to position [120, 0]
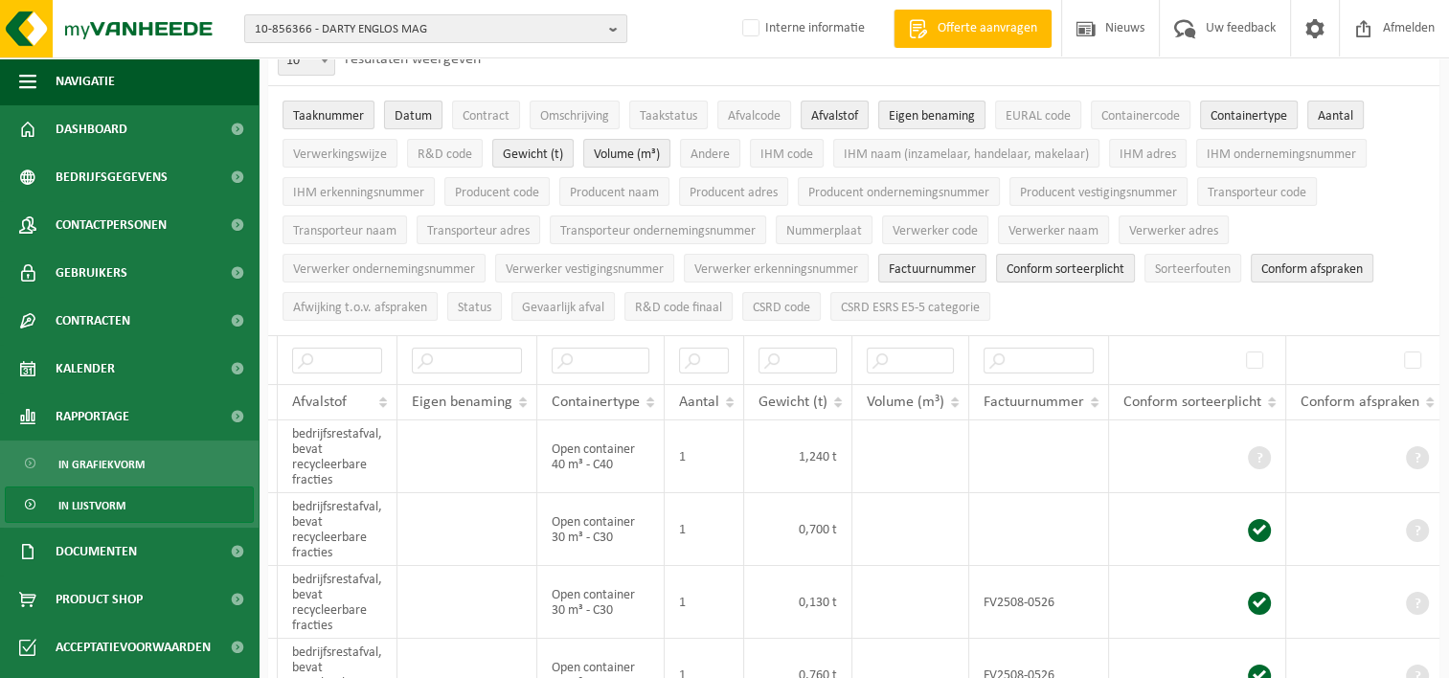
click at [424, 109] on span "Datum" at bounding box center [412, 116] width 37 height 14
click at [414, 117] on span "Datum" at bounding box center [412, 116] width 37 height 14
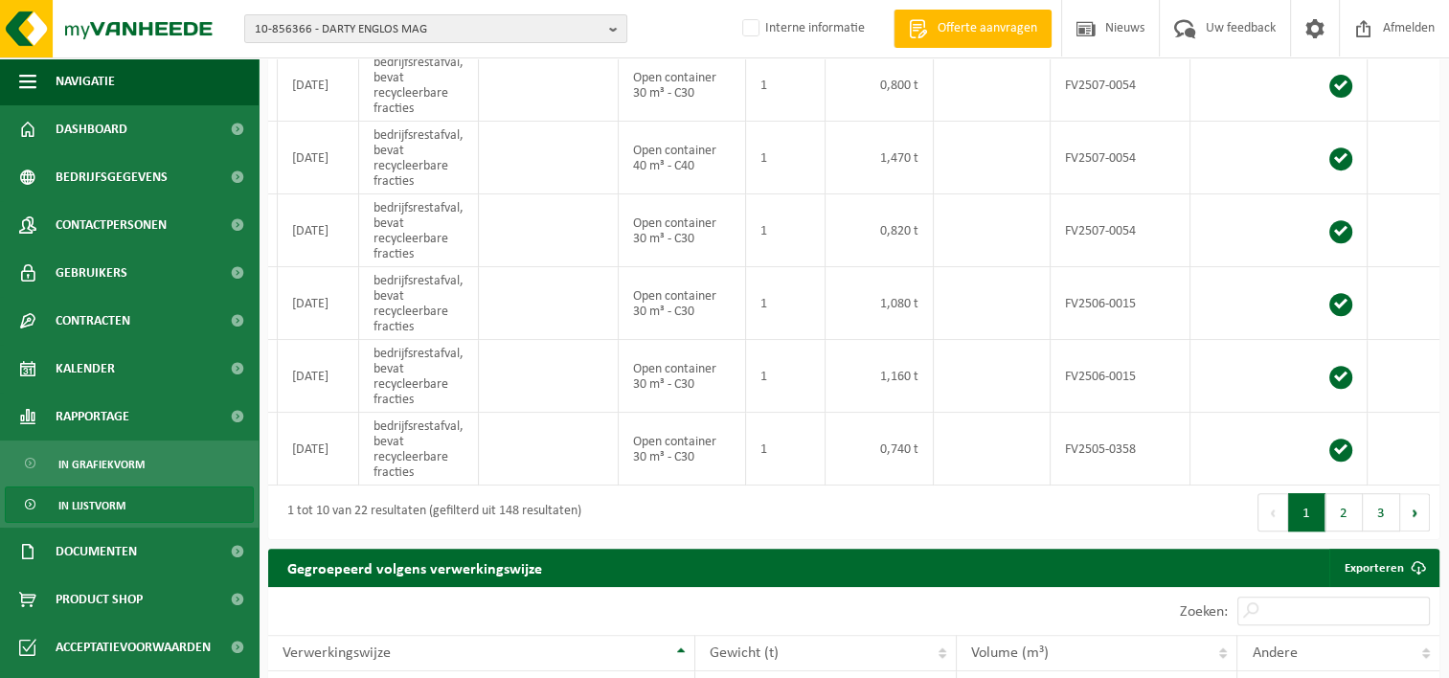
scroll to position [783, 0]
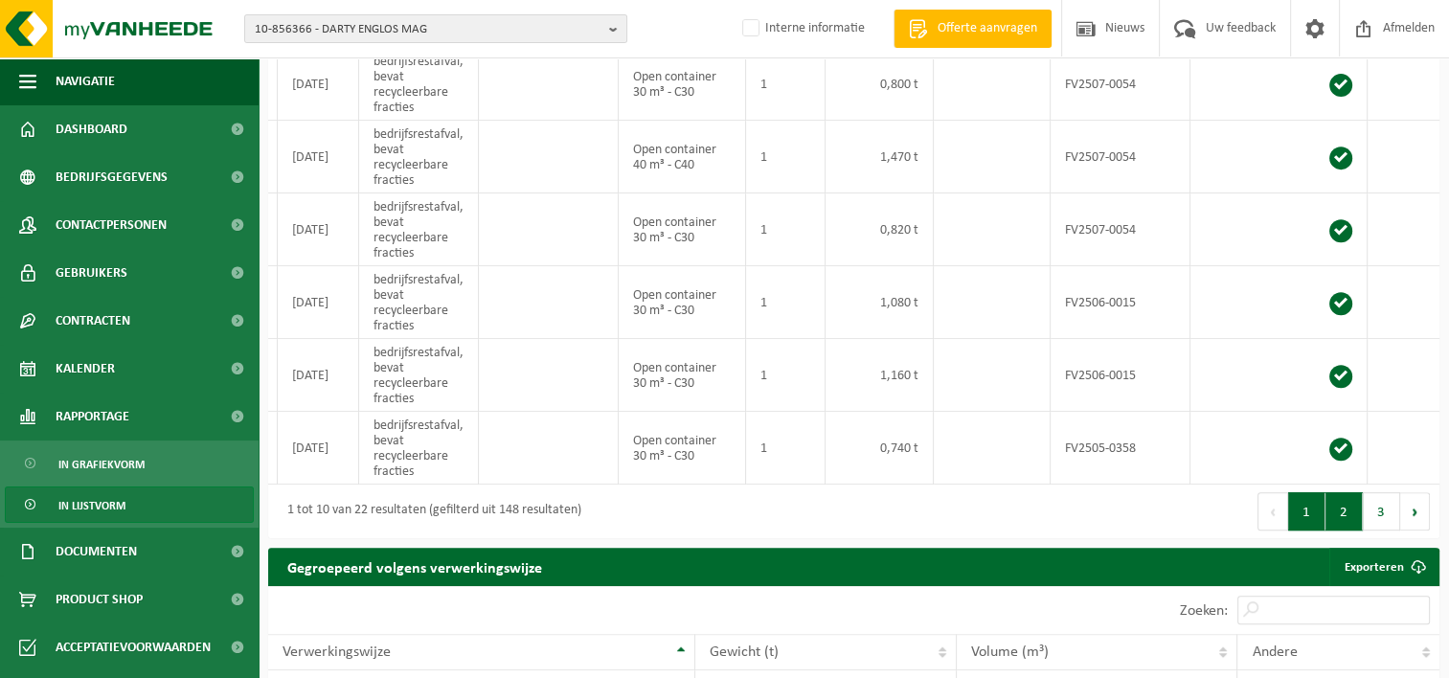
click at [1340, 523] on button "2" at bounding box center [1343, 511] width 37 height 38
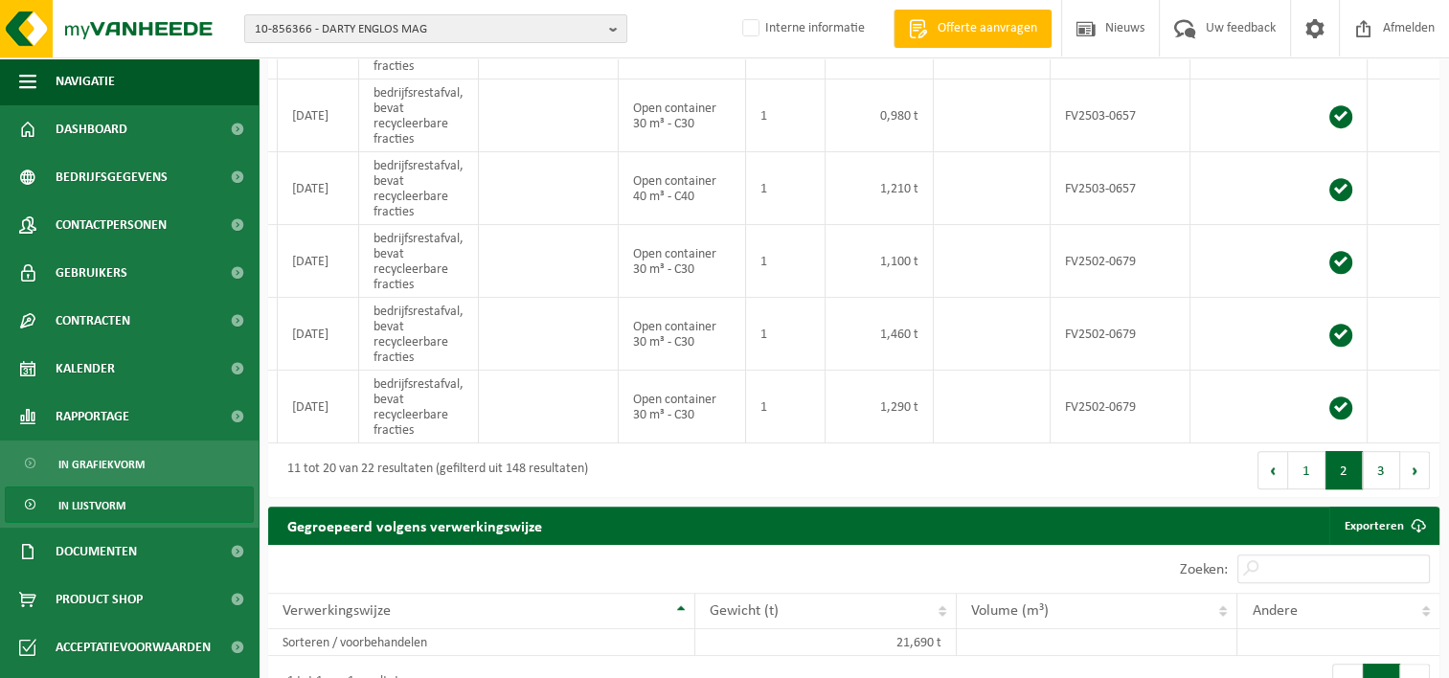
scroll to position [935, 0]
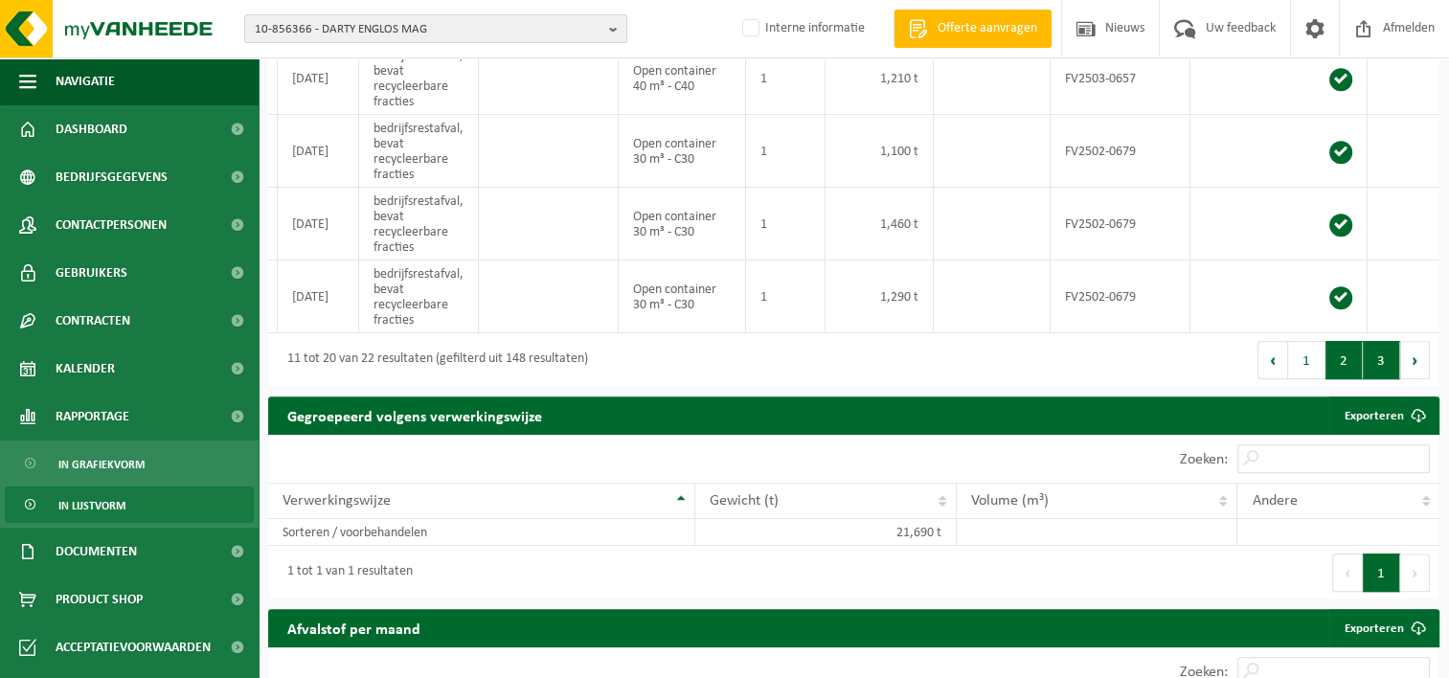
click at [1381, 368] on button "3" at bounding box center [1381, 360] width 37 height 38
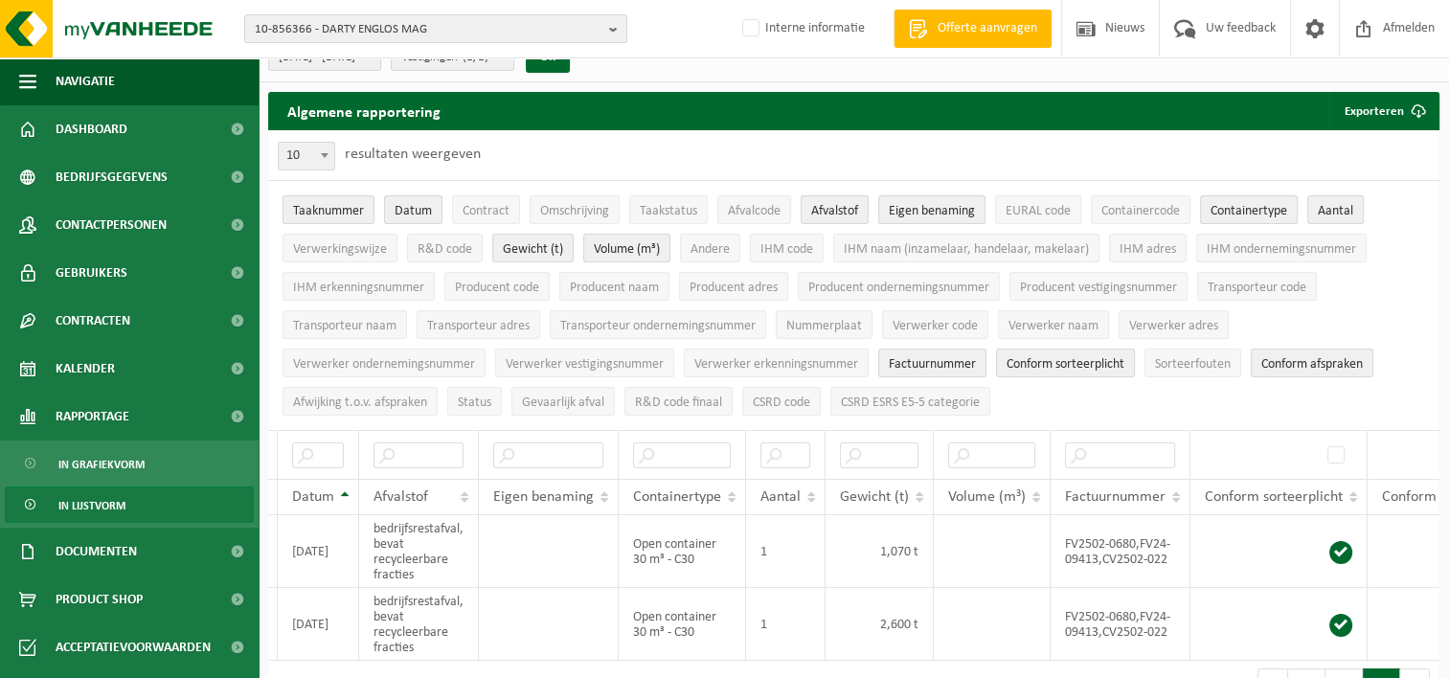
scroll to position [0, 0]
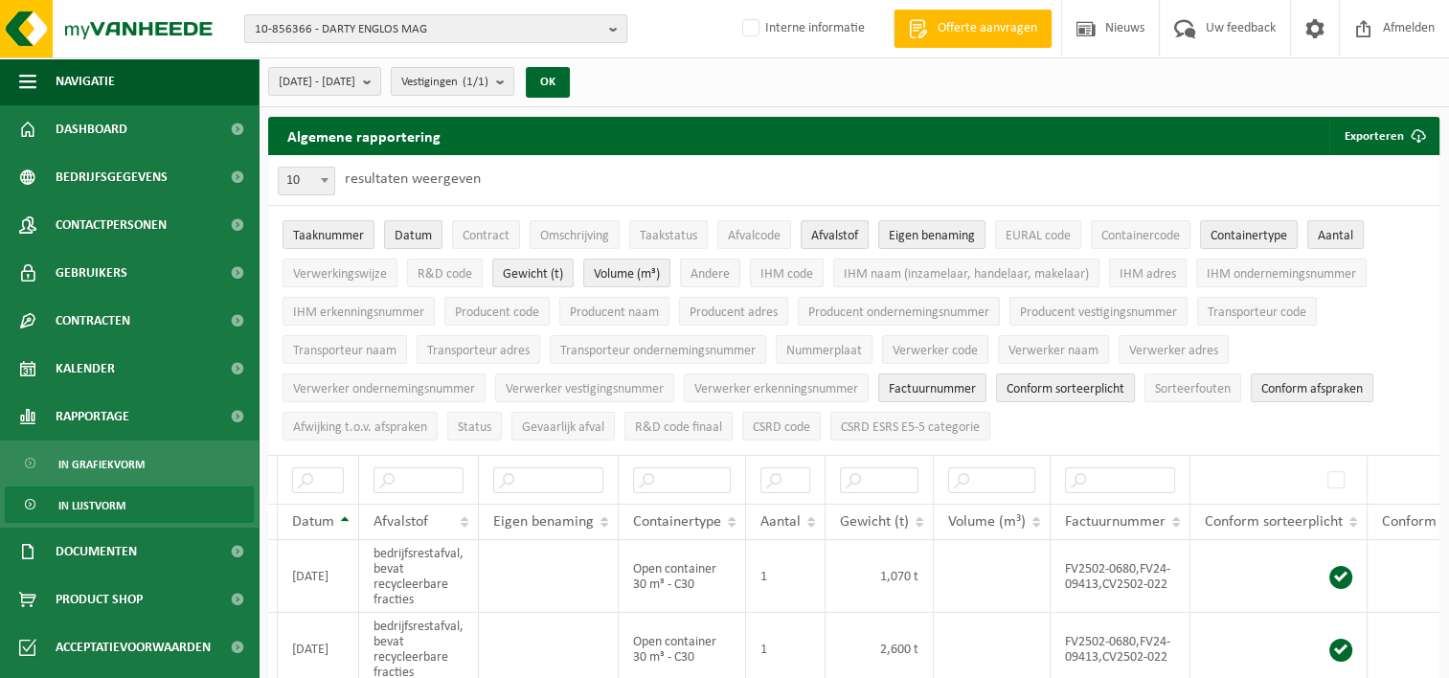
click at [613, 30] on b "button" at bounding box center [617, 28] width 17 height 27
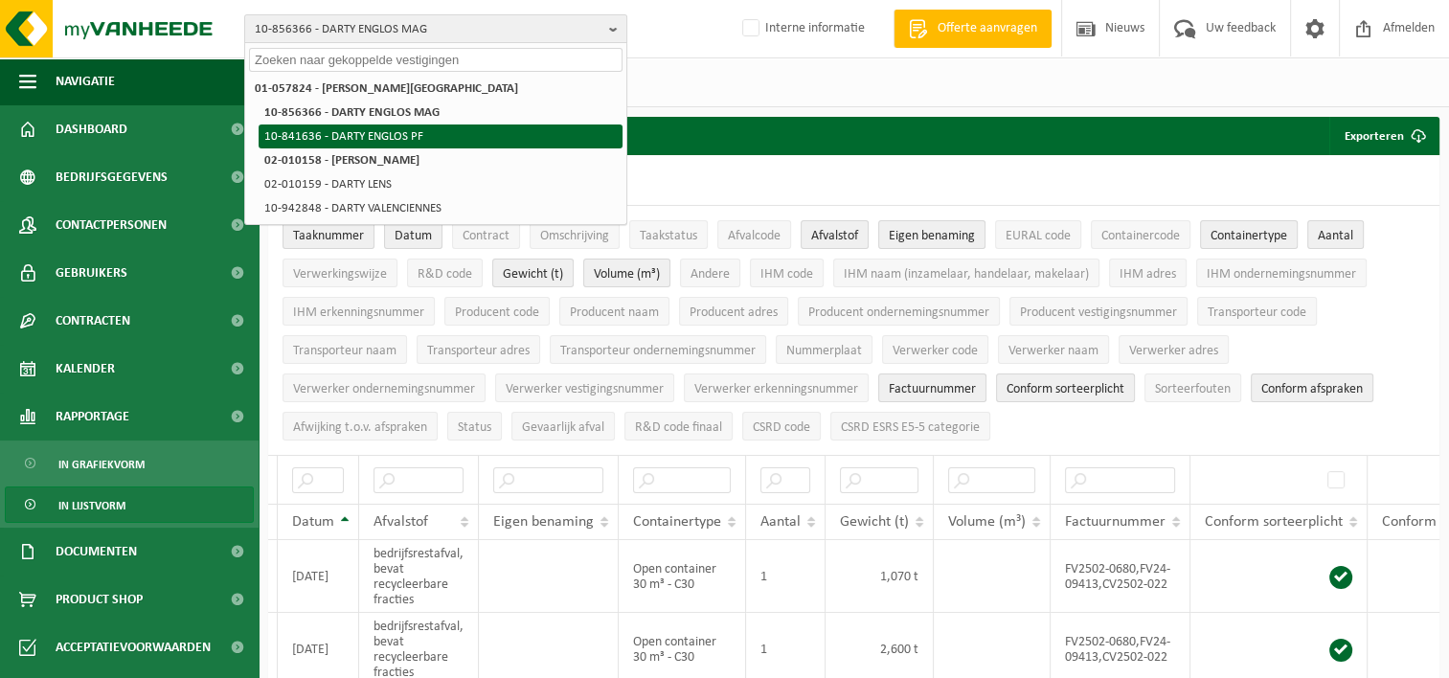
click at [437, 138] on li "10-841636 - DARTY ENGLOS PF" at bounding box center [441, 136] width 364 height 24
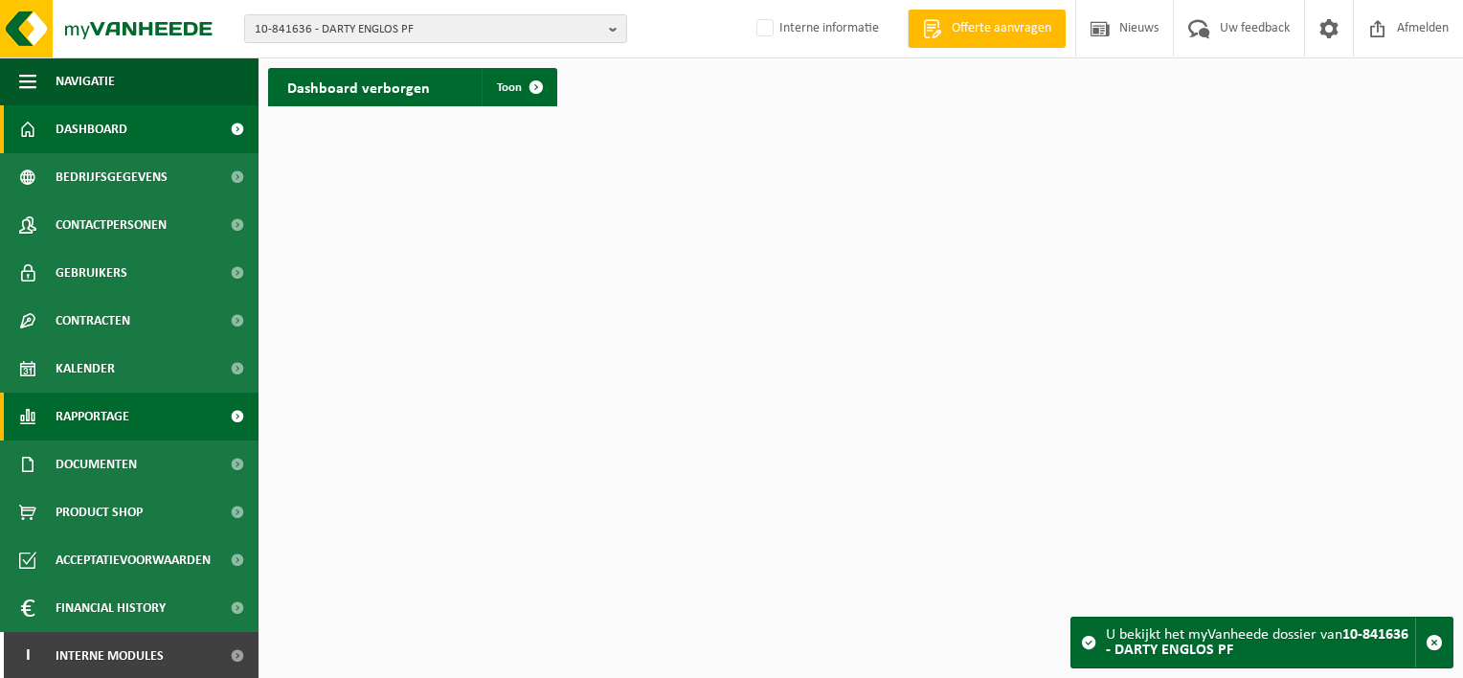
click at [150, 415] on link "Rapportage" at bounding box center [129, 417] width 259 height 48
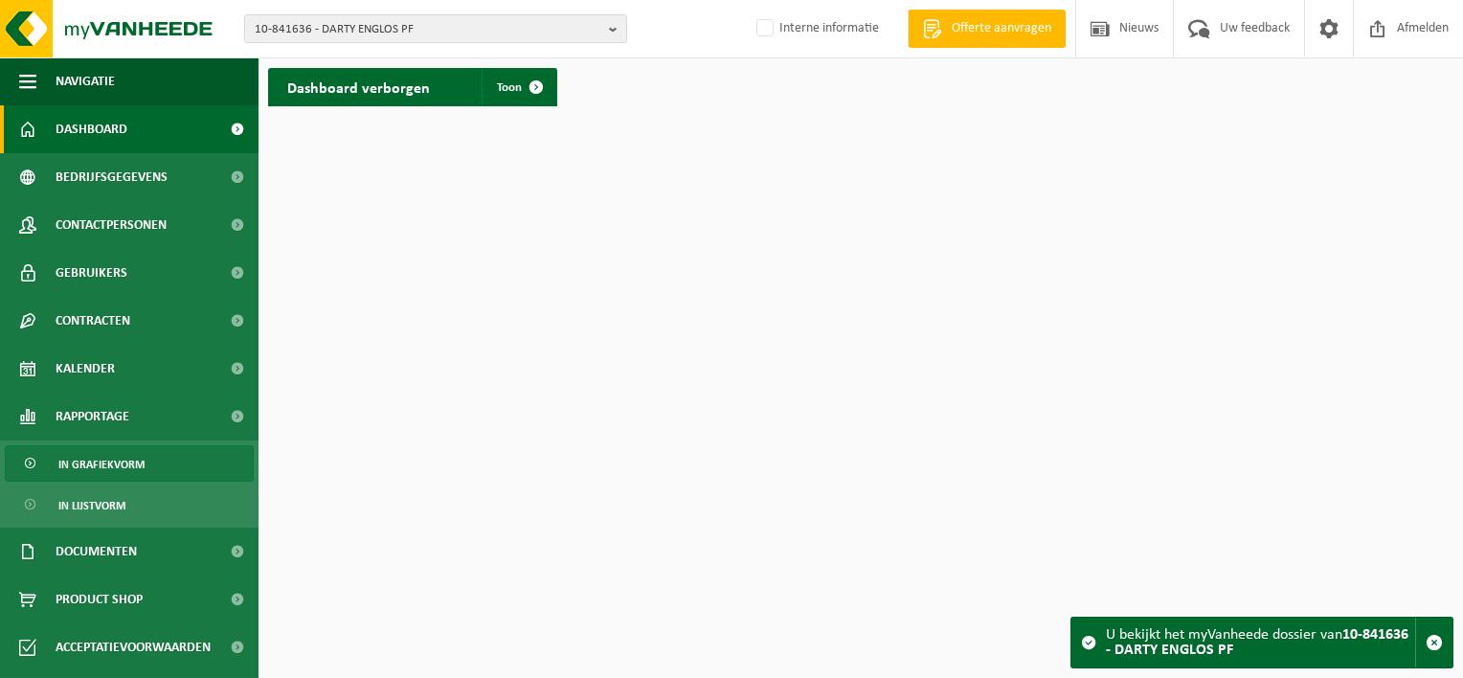
click at [132, 459] on span "In grafiekvorm" at bounding box center [101, 464] width 86 height 36
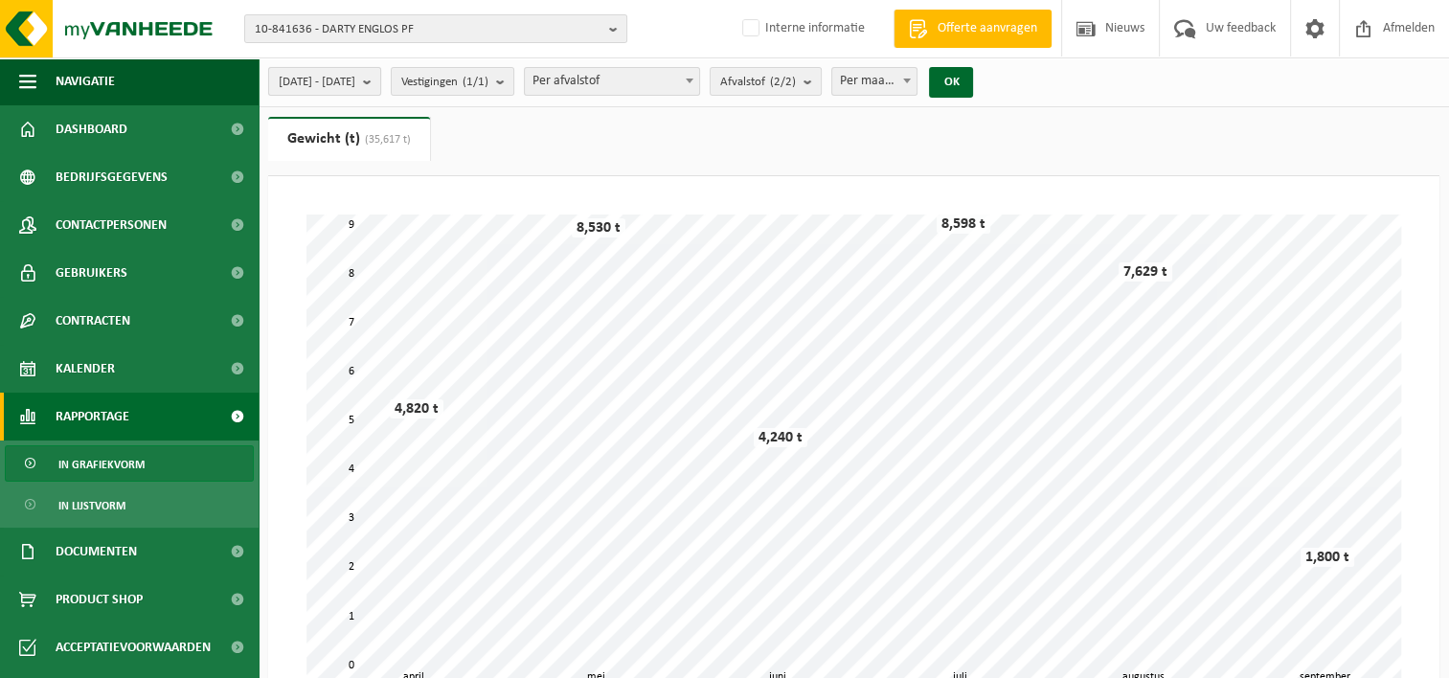
click at [380, 78] on b "submit" at bounding box center [371, 81] width 17 height 27
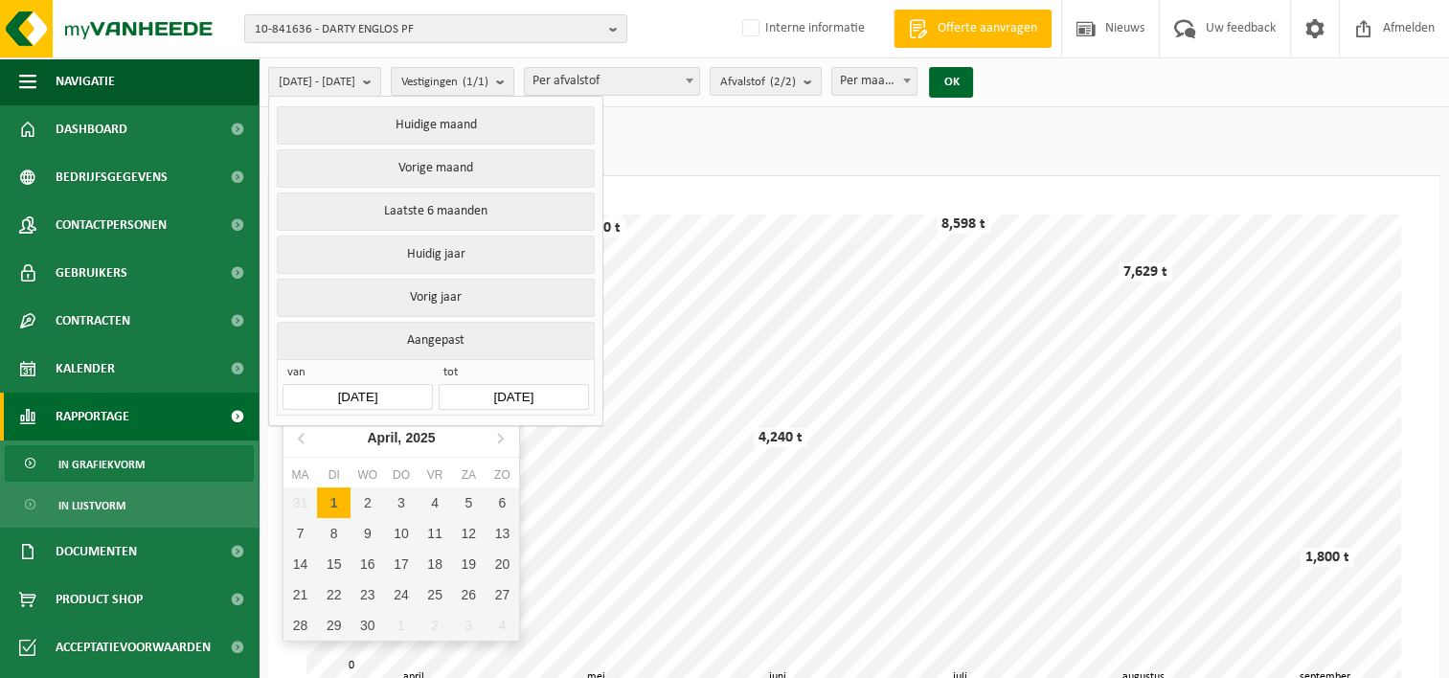
click at [355, 392] on input "2025-04-01" at bounding box center [356, 397] width 149 height 26
click at [305, 441] on icon at bounding box center [302, 437] width 31 height 31
click at [368, 506] on div "1" at bounding box center [367, 502] width 34 height 31
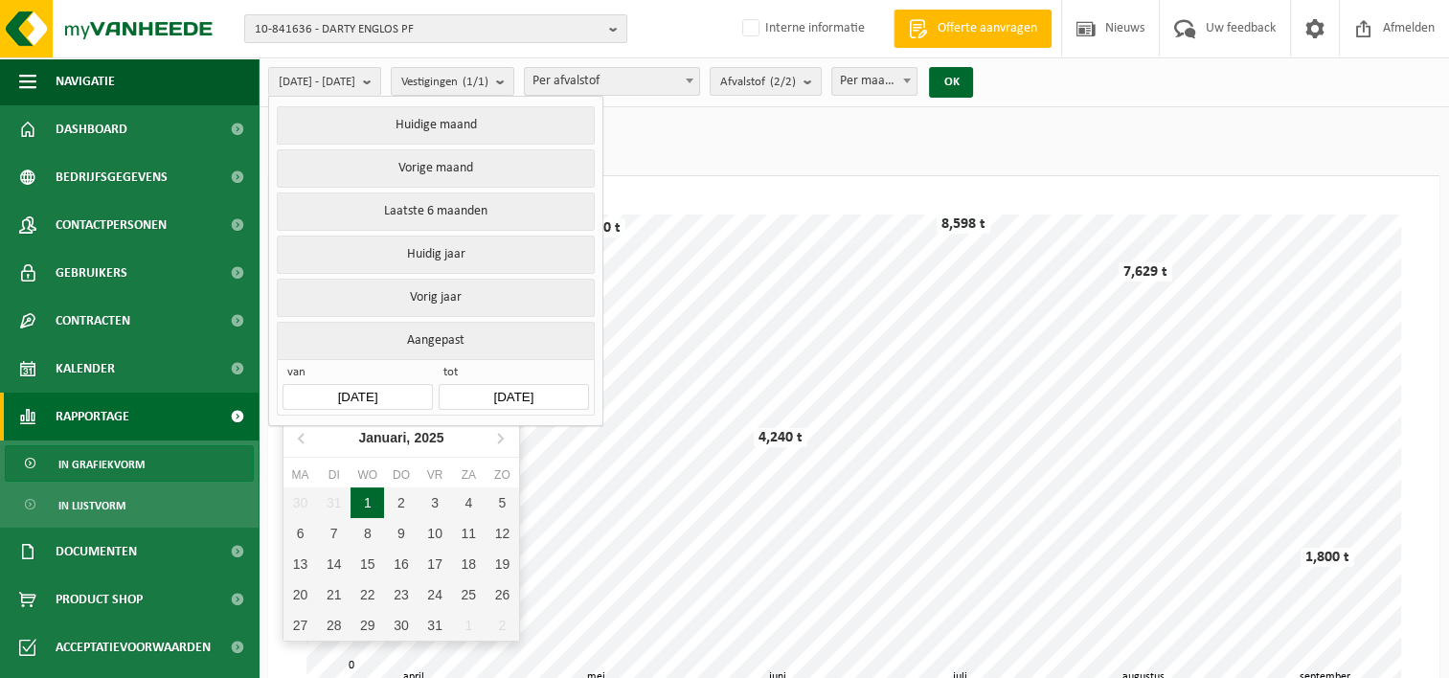
type input "[DATE]"
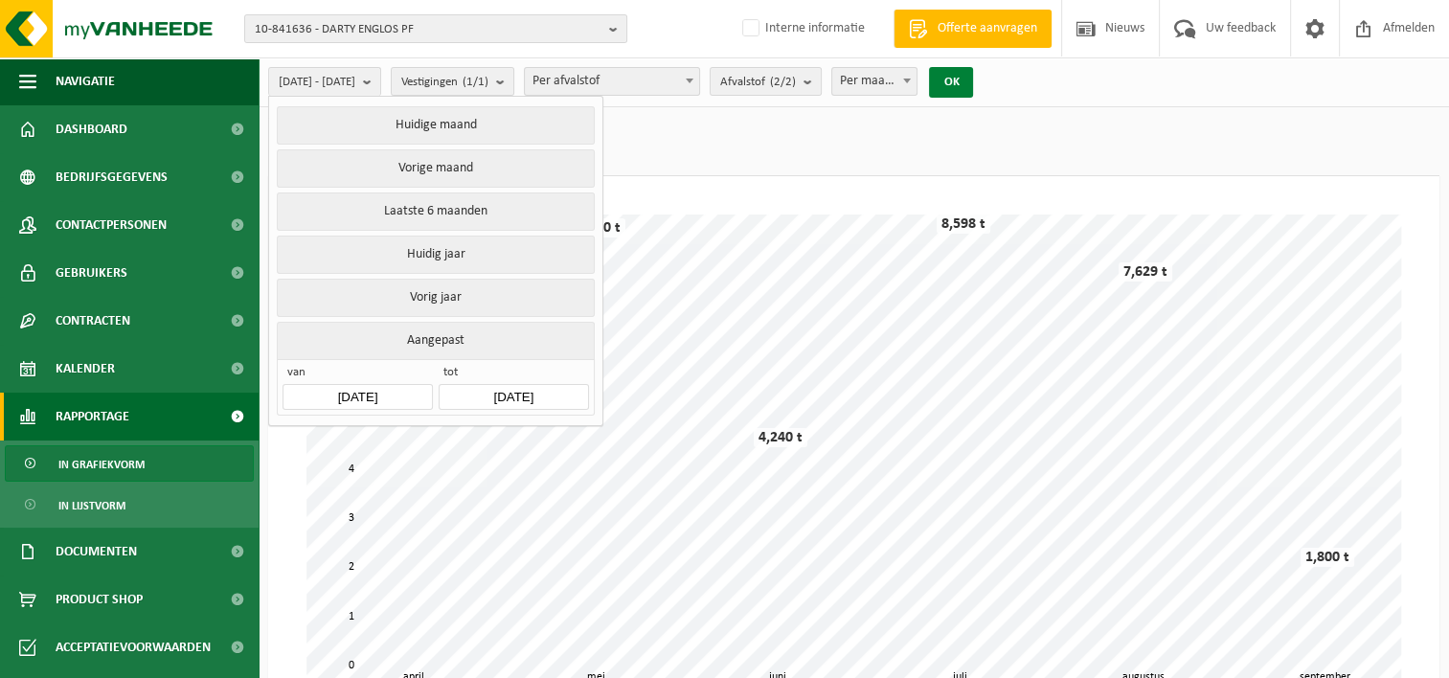
click at [973, 80] on button "OK" at bounding box center [951, 82] width 44 height 31
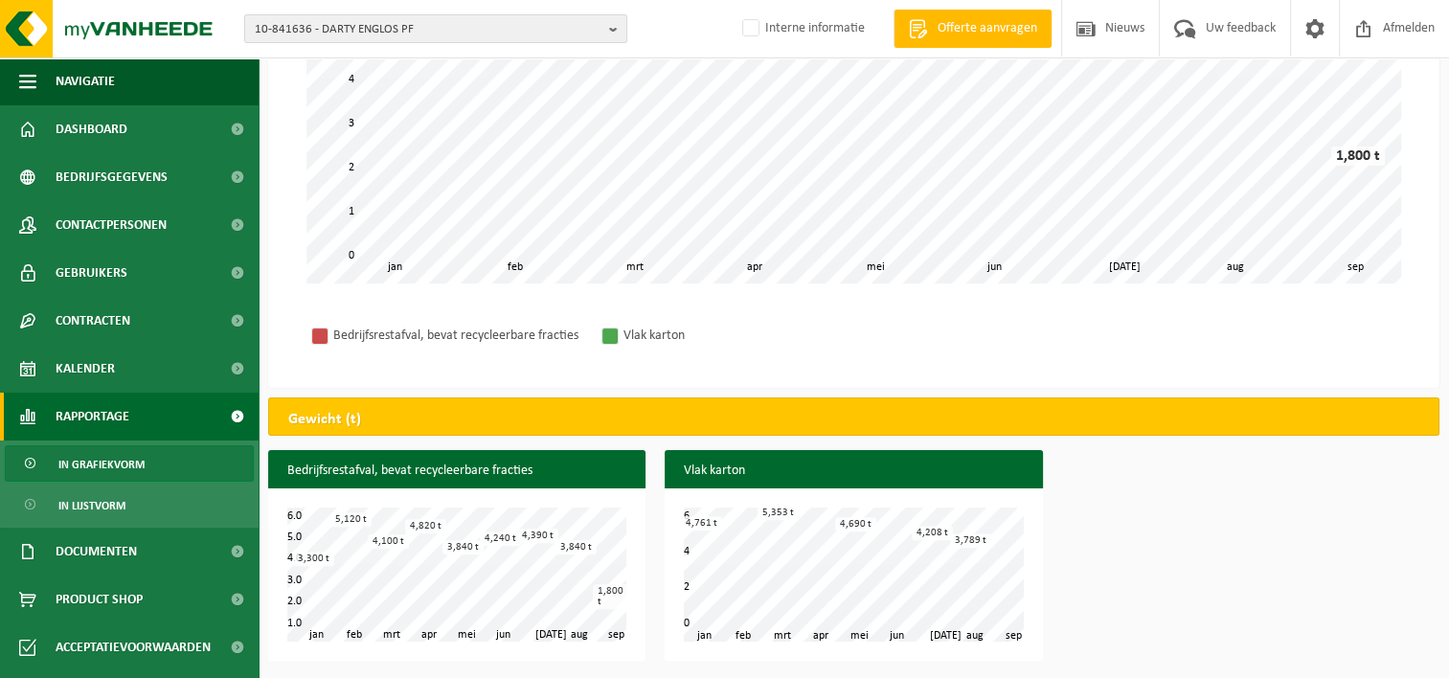
scroll to position [410, 0]
click at [115, 509] on span "In lijstvorm" at bounding box center [91, 505] width 67 height 36
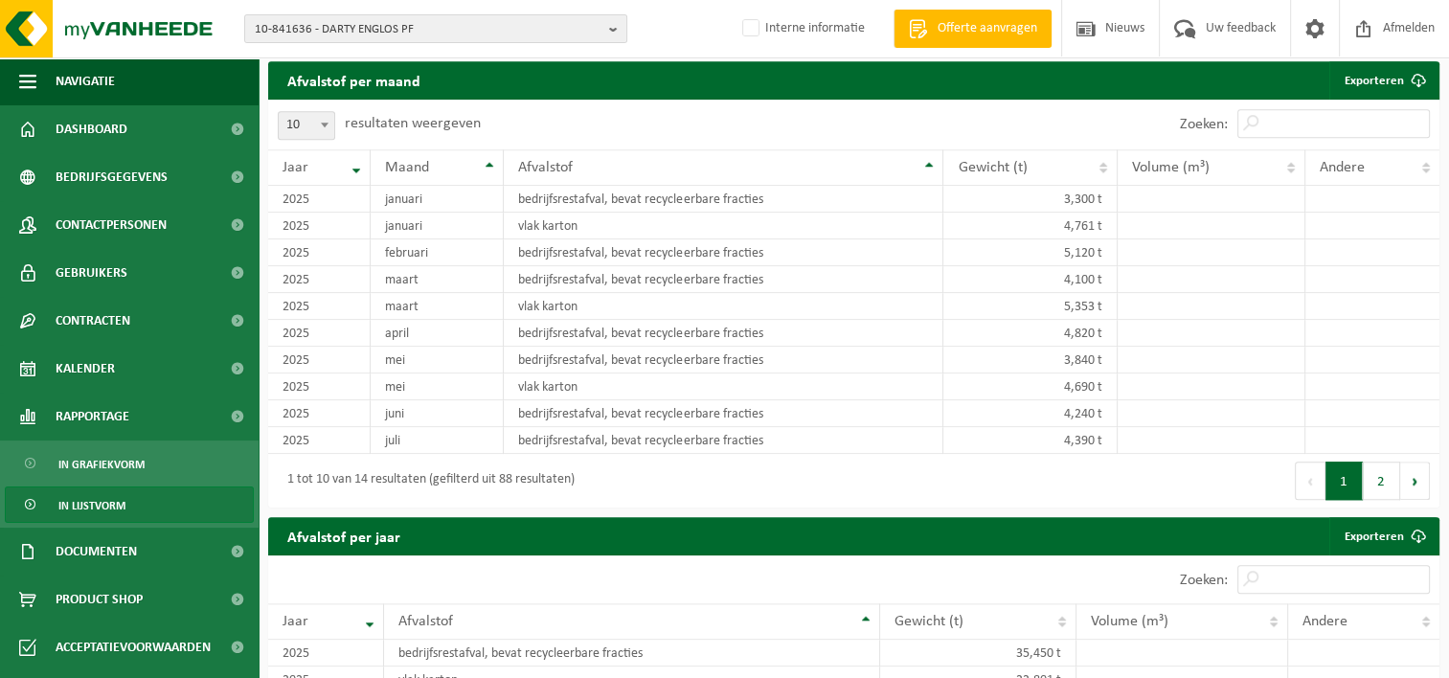
scroll to position [1430, 0]
